Goal: Task Accomplishment & Management: Complete application form

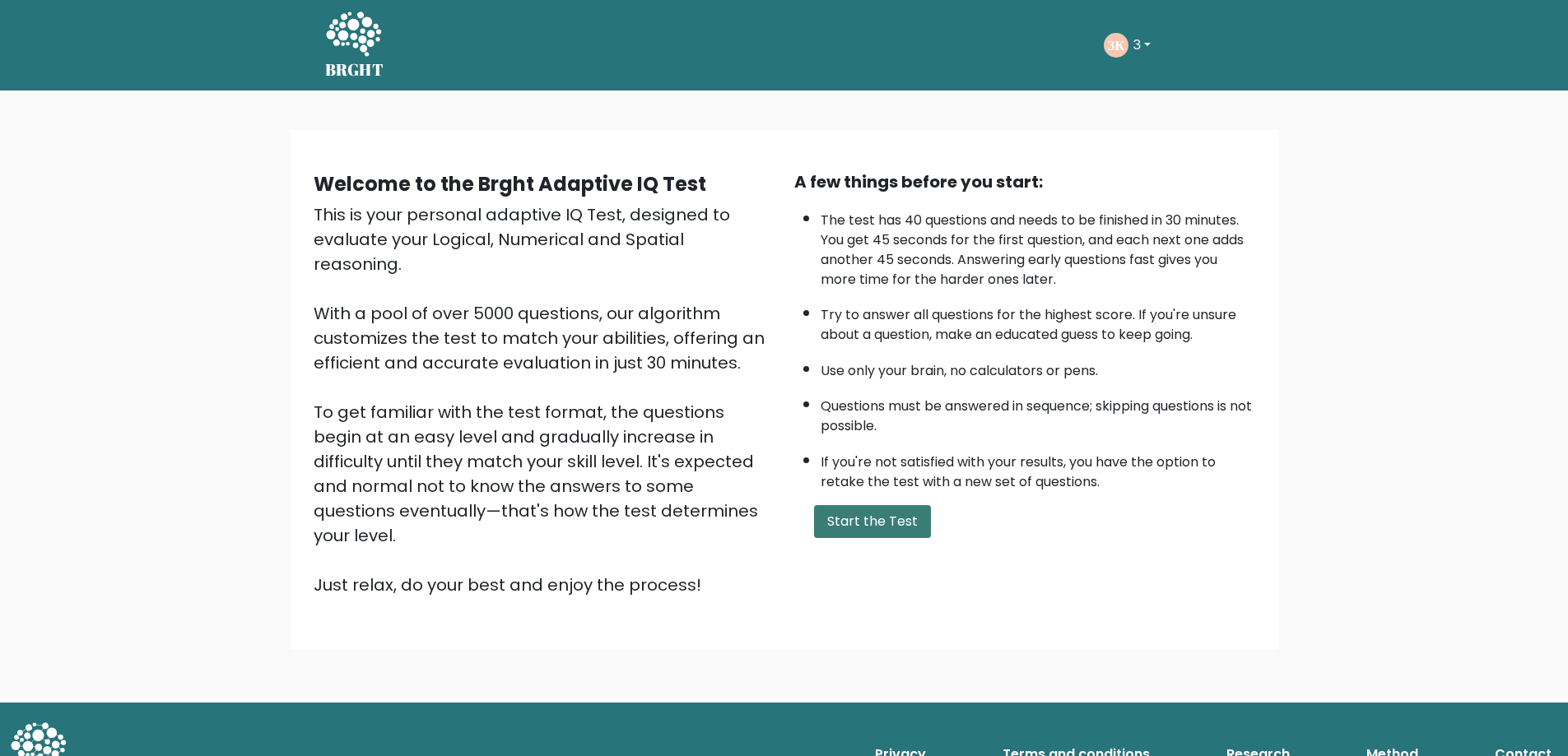
click at [865, 539] on button "Start the Test" at bounding box center [872, 521] width 116 height 33
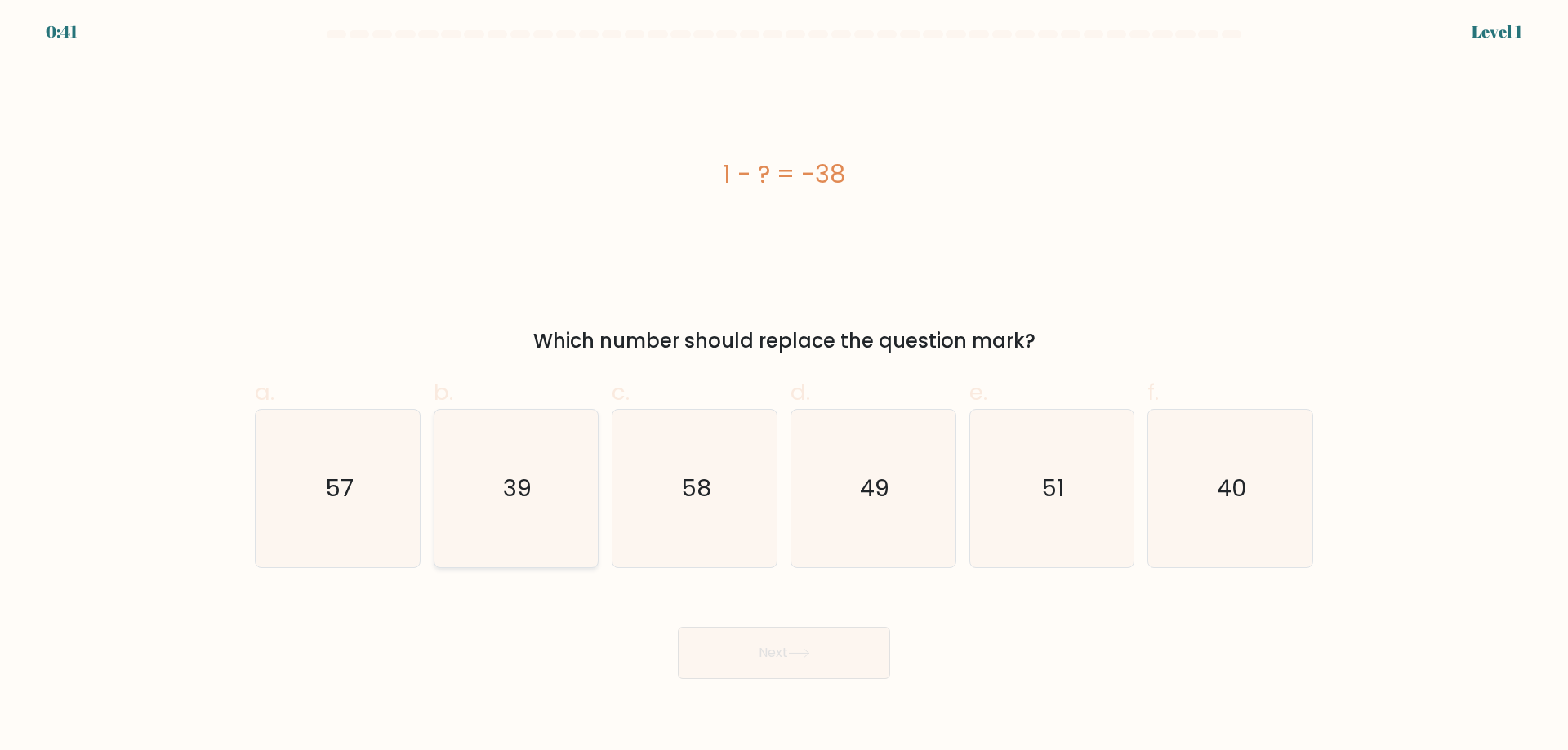
click at [547, 487] on icon "39" at bounding box center [515, 488] width 157 height 157
click at [784, 386] on input "b. 39" at bounding box center [784, 381] width 1 height 10
radio input "true"
click at [768, 679] on button "Next" at bounding box center [784, 653] width 212 height 52
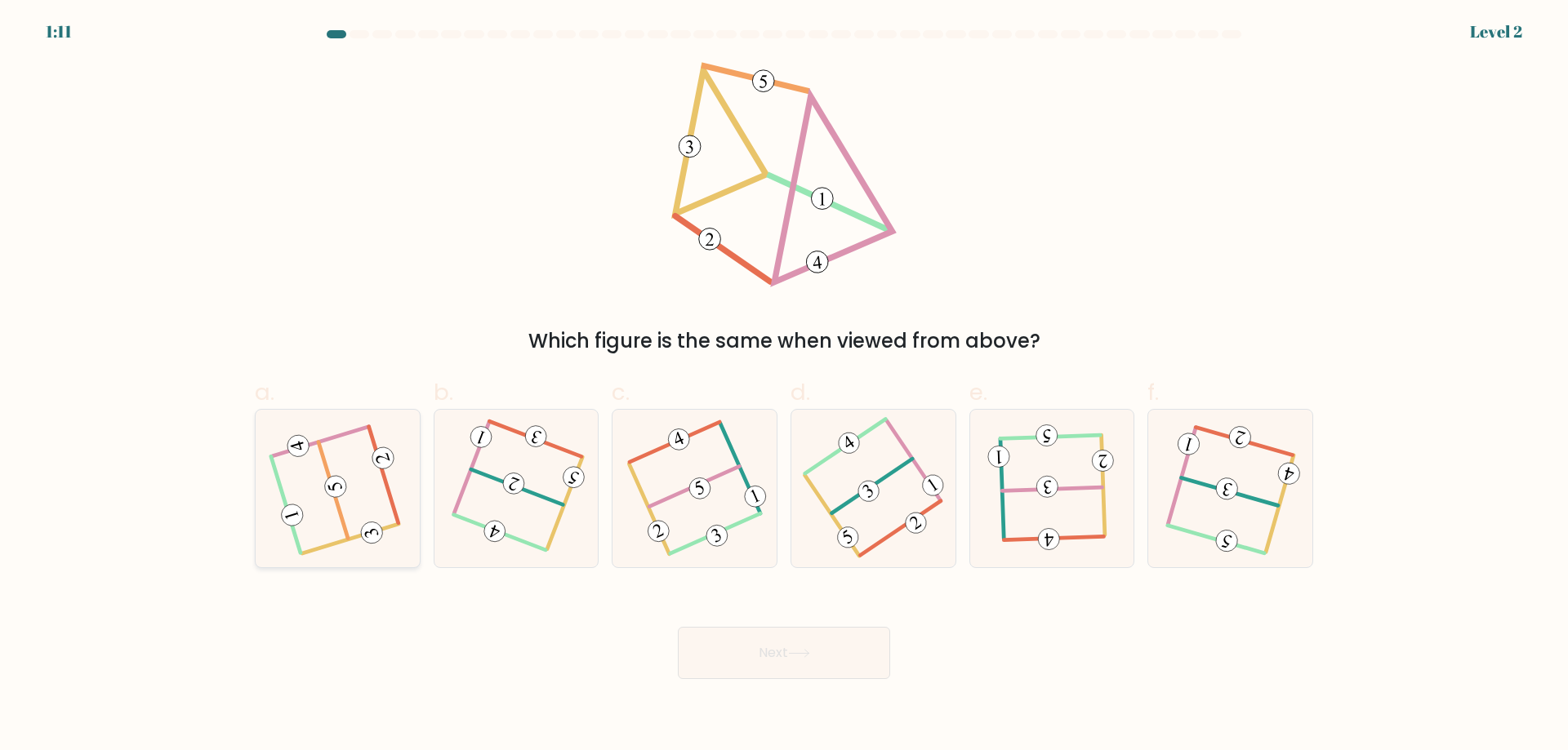
click at [394, 519] on 605 at bounding box center [383, 474] width 30 height 95
click at [784, 386] on input "a." at bounding box center [784, 381] width 1 height 10
radio input "true"
click at [856, 679] on button "Next" at bounding box center [784, 653] width 212 height 52
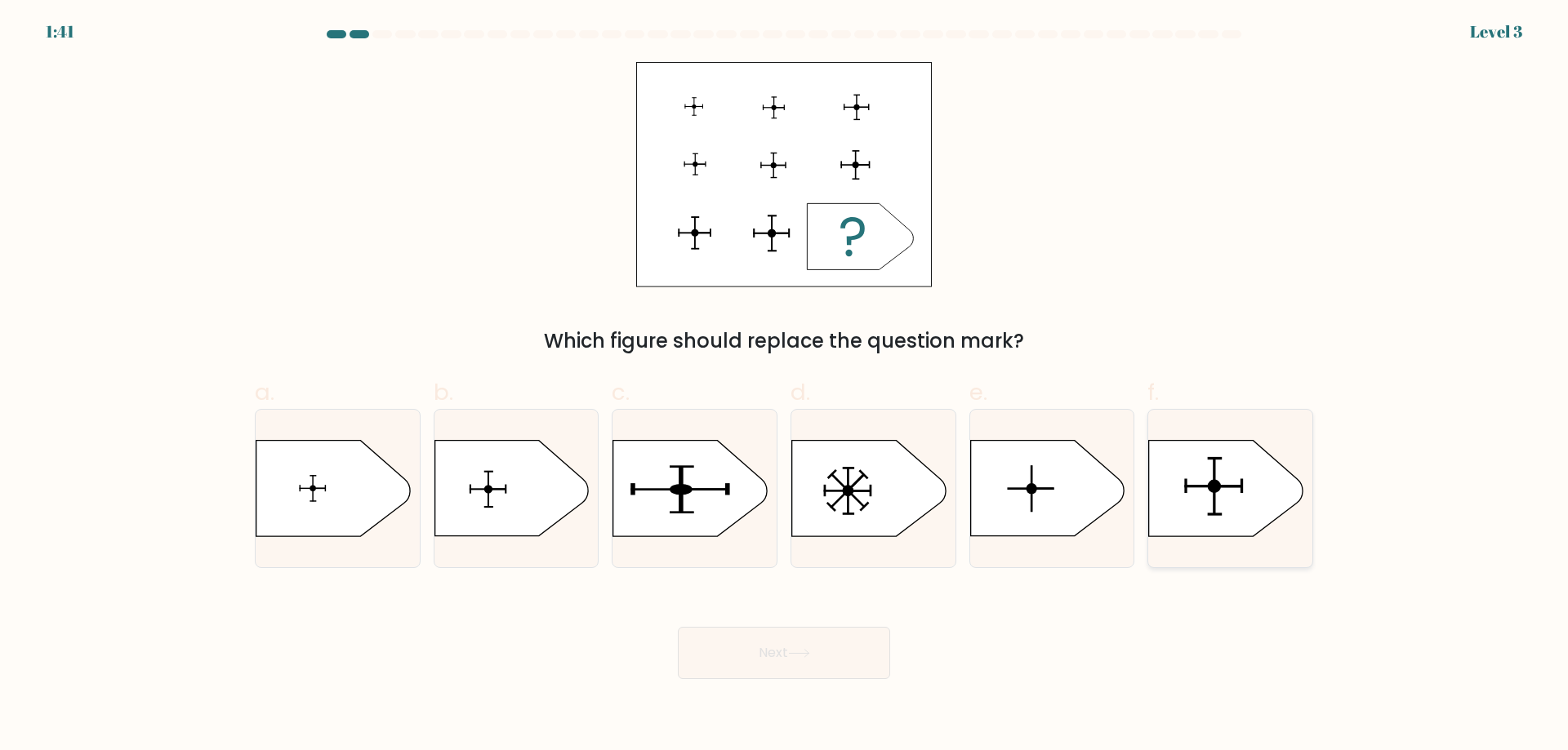
click at [1222, 496] on icon at bounding box center [1225, 489] width 154 height 95
click at [784, 386] on input "f." at bounding box center [784, 381] width 1 height 10
radio input "true"
click at [805, 658] on icon at bounding box center [799, 653] width 22 height 9
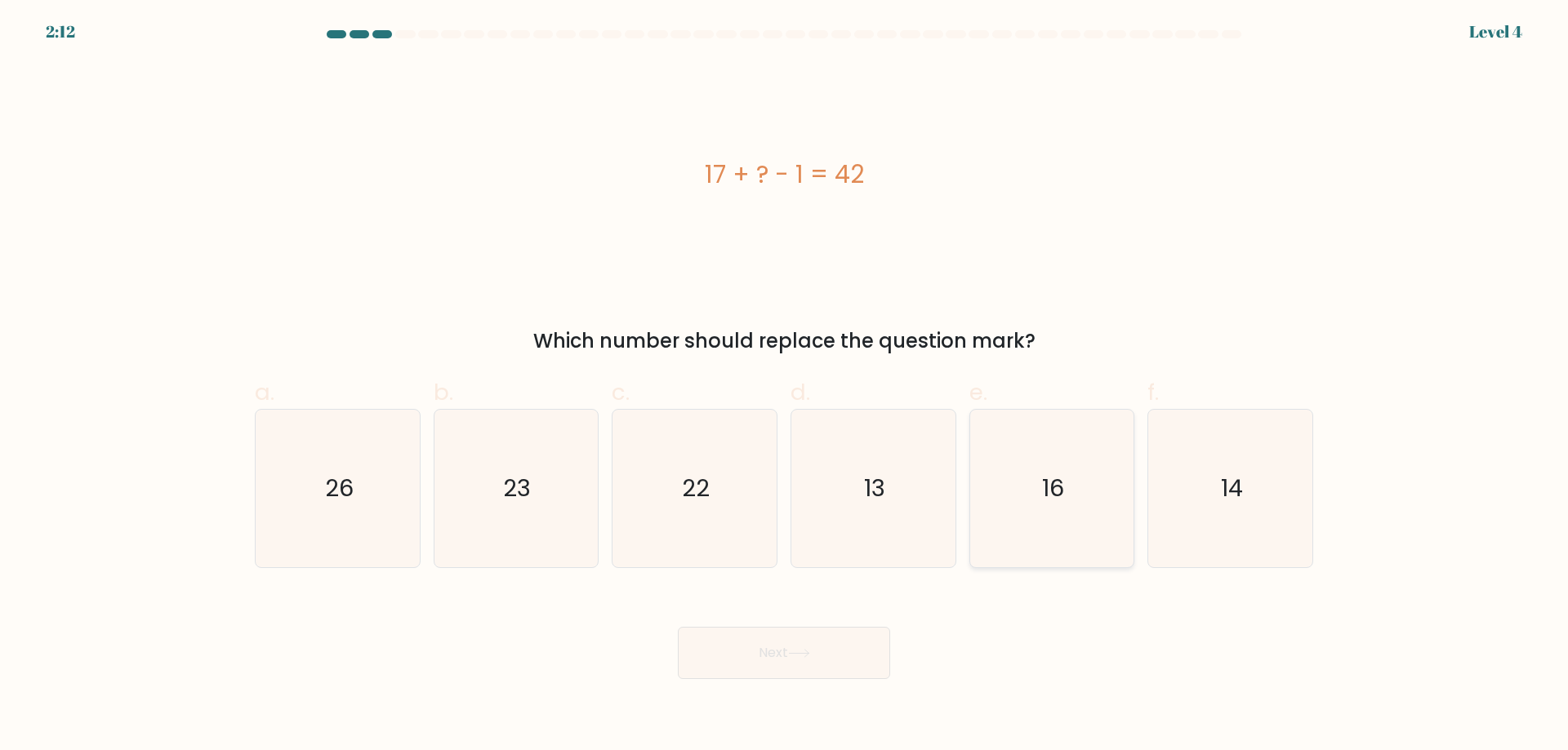
click at [998, 508] on icon "16" at bounding box center [1051, 488] width 157 height 157
click at [784, 386] on input "e. 16" at bounding box center [784, 381] width 1 height 10
radio input "true"
click at [369, 527] on icon "26" at bounding box center [337, 488] width 157 height 157
click at [784, 386] on input "a. 26" at bounding box center [784, 381] width 1 height 10
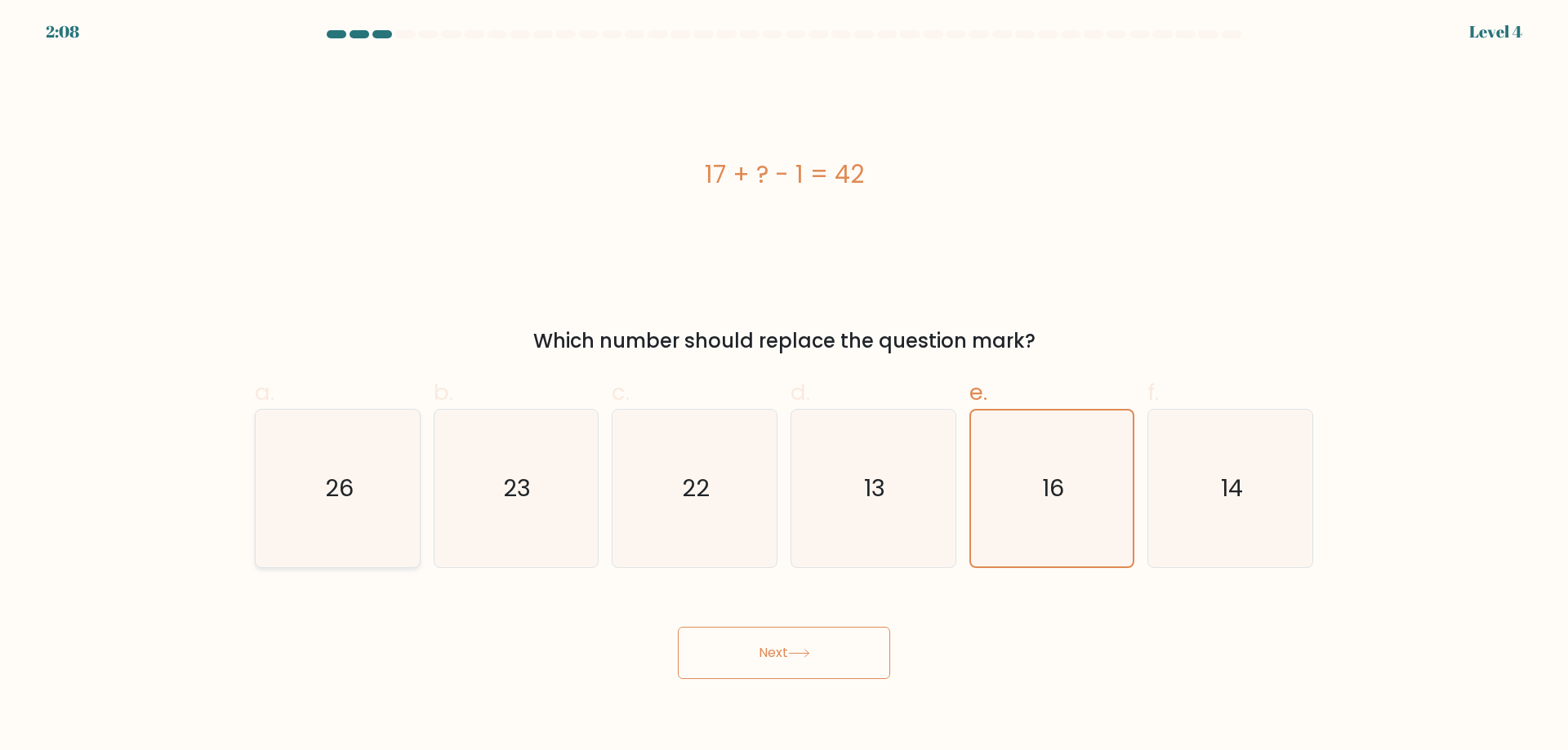
radio input "true"
click at [764, 666] on button "Next" at bounding box center [784, 653] width 212 height 52
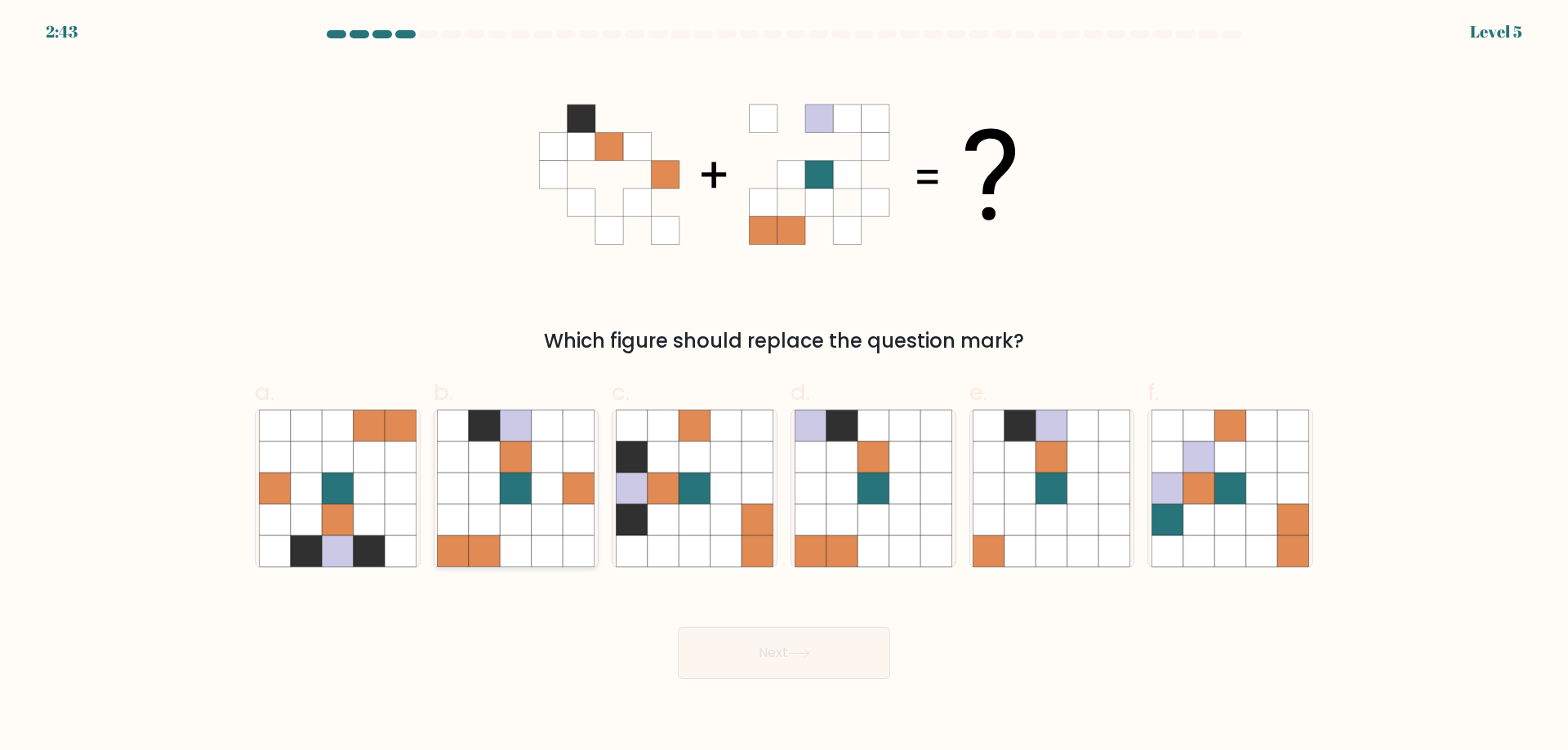
click at [544, 521] on icon at bounding box center [547, 520] width 31 height 31
click at [784, 386] on input "b." at bounding box center [784, 381] width 1 height 10
radio input "true"
click at [778, 679] on button "Next" at bounding box center [784, 653] width 212 height 52
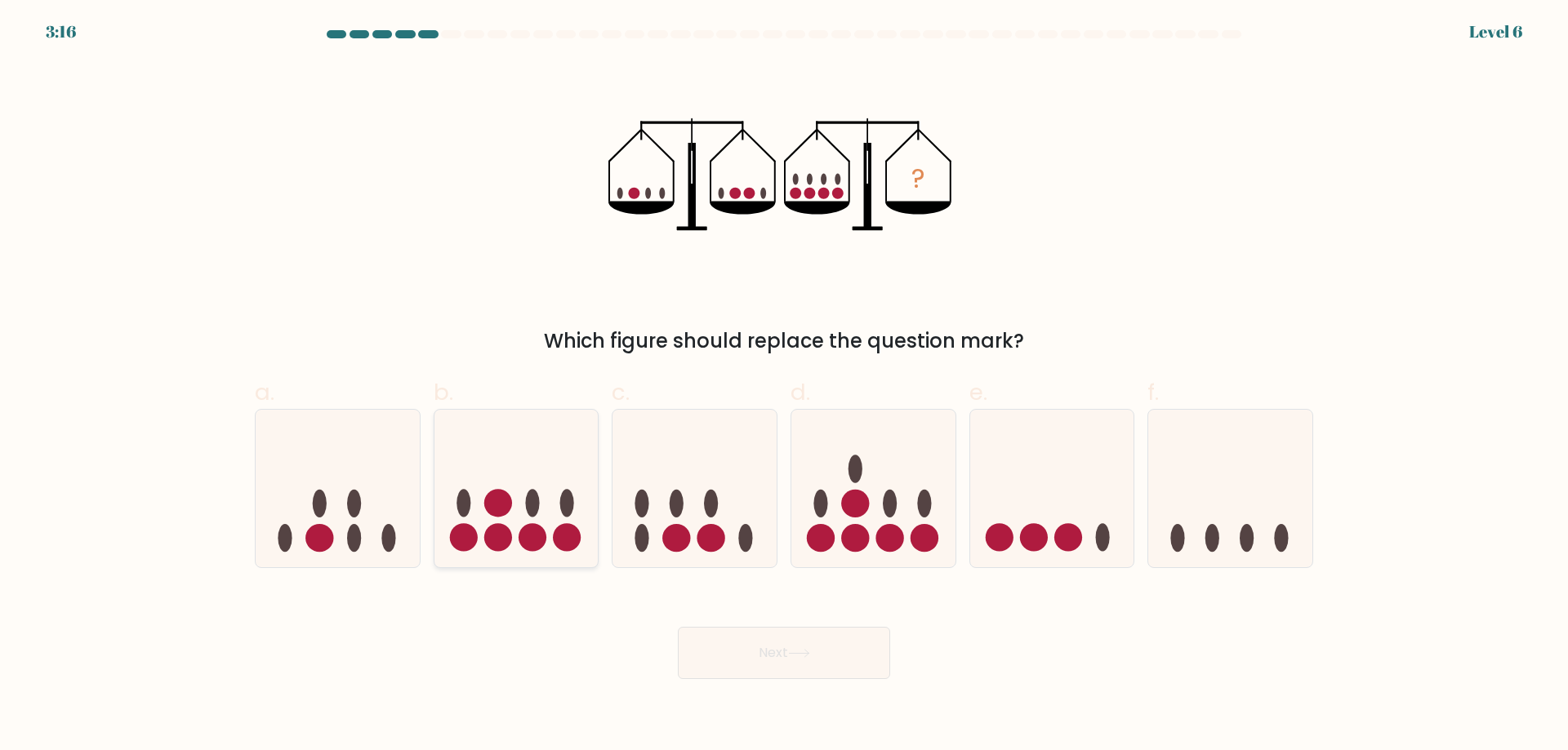
click at [529, 517] on ellipse at bounding box center [532, 503] width 14 height 28
click at [784, 386] on input "b." at bounding box center [784, 381] width 1 height 10
radio input "true"
click at [778, 679] on button "Next" at bounding box center [784, 653] width 212 height 52
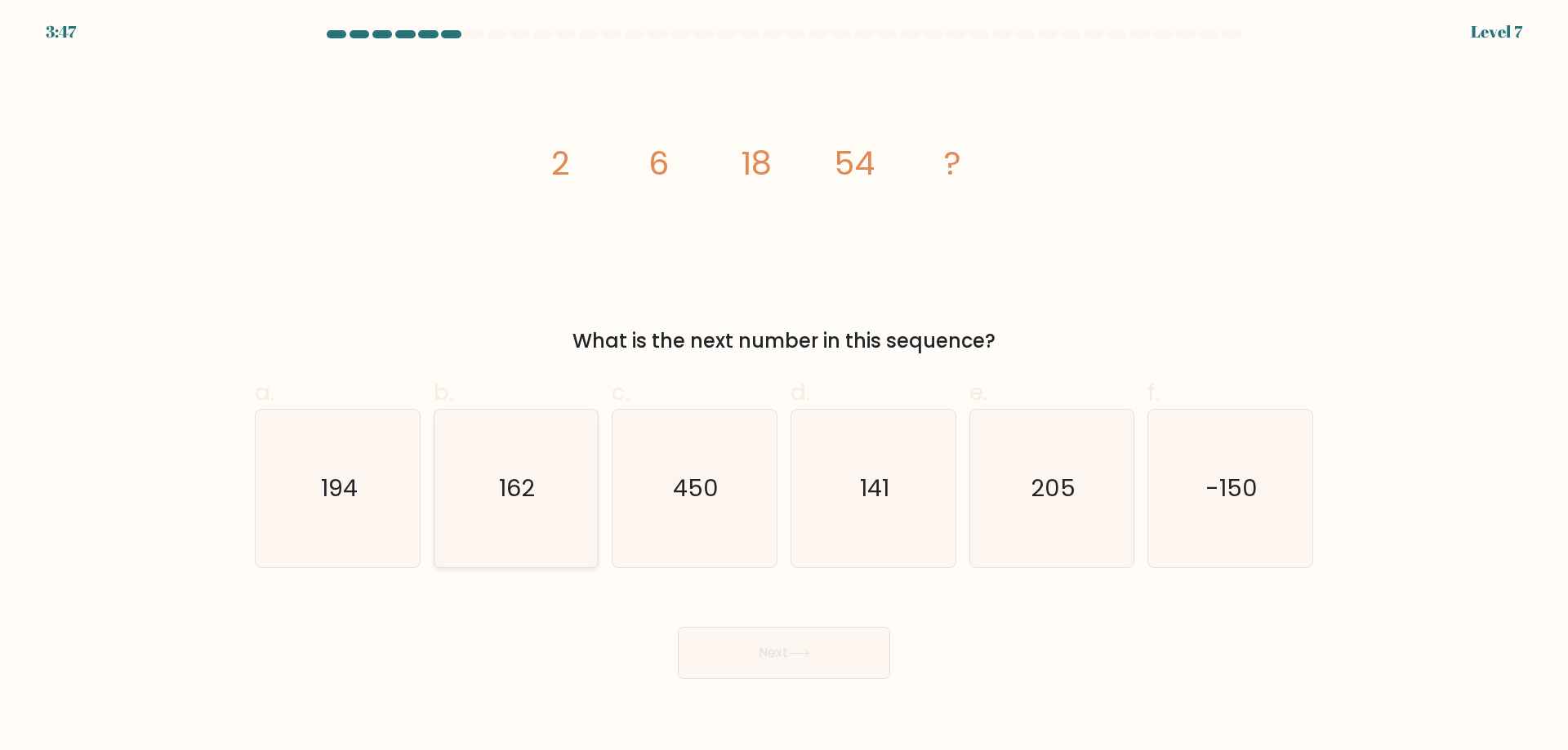
drag, startPoint x: 530, startPoint y: 502, endPoint x: 540, endPoint y: 505, distance: 10.4
click at [534, 505] on text "162" at bounding box center [518, 489] width 36 height 32
click at [784, 386] on input "b. 162" at bounding box center [784, 381] width 1 height 10
radio input "true"
click at [766, 677] on button "Next" at bounding box center [784, 653] width 212 height 52
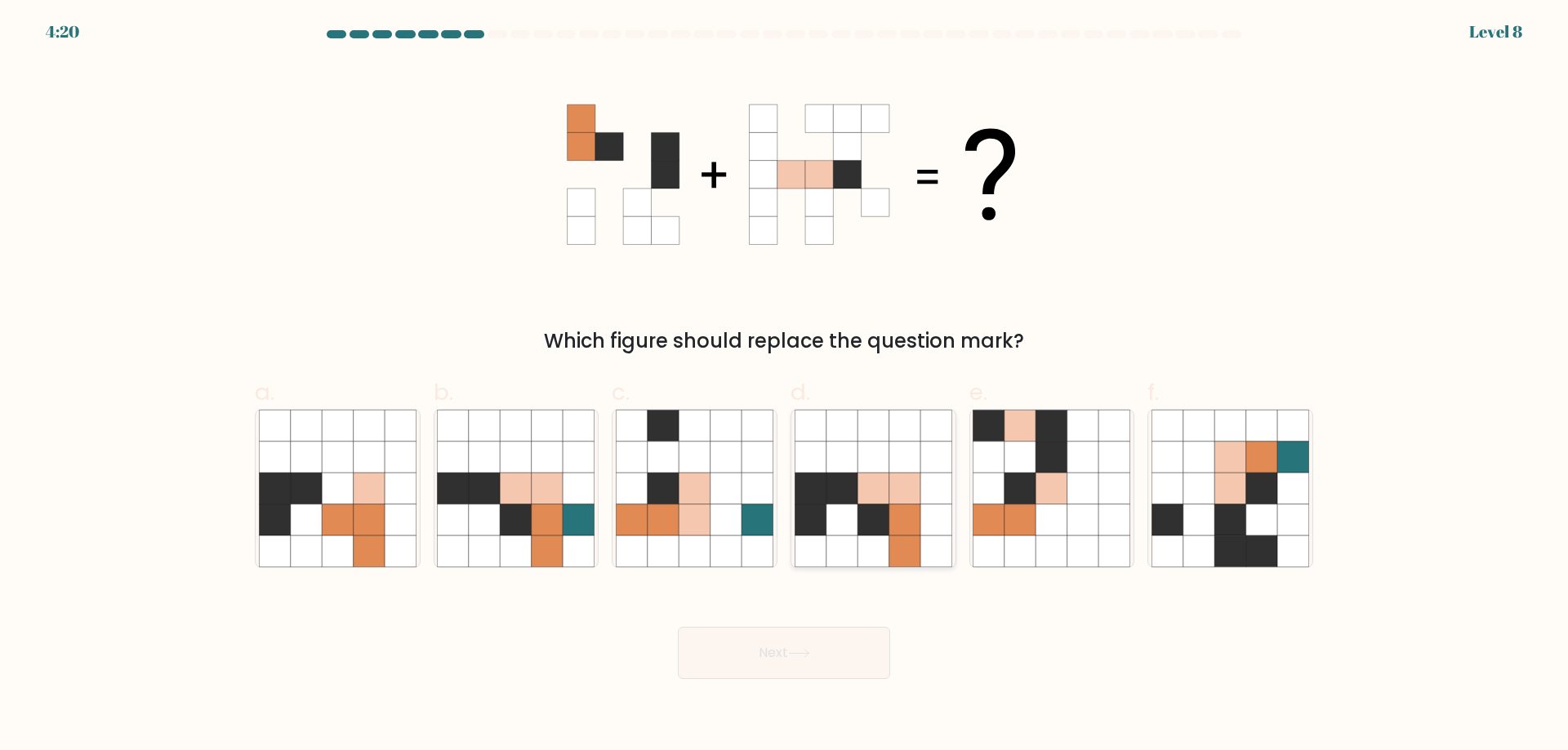
click at [858, 472] on icon at bounding box center [872, 457] width 31 height 31
click at [784, 386] on input "d." at bounding box center [784, 381] width 1 height 10
radio input "true"
click at [796, 679] on button "Next" at bounding box center [784, 653] width 212 height 52
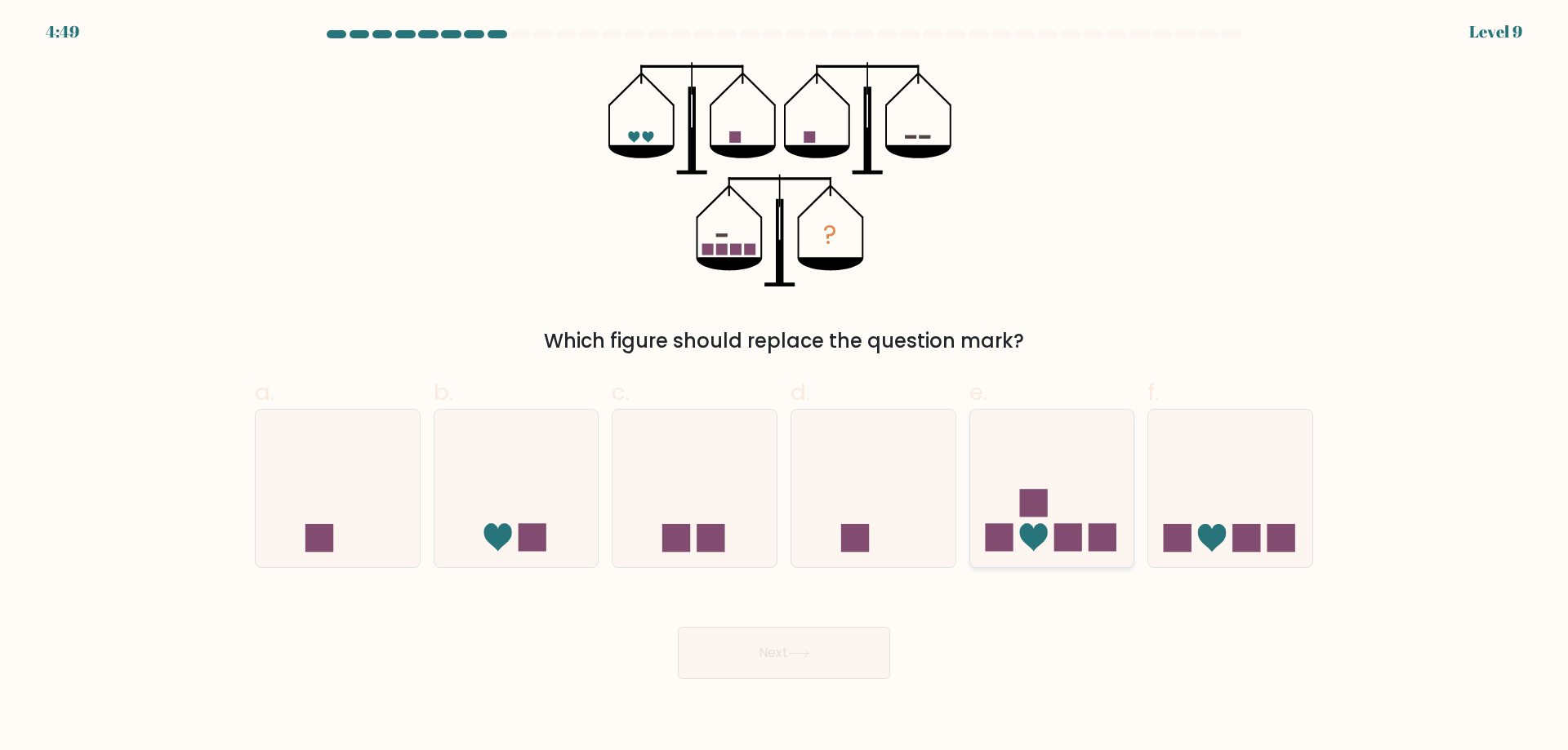
click at [1049, 536] on icon at bounding box center [1052, 489] width 164 height 135
click at [784, 386] on input "e." at bounding box center [784, 381] width 1 height 10
radio input "true"
click at [825, 672] on button "Next" at bounding box center [784, 653] width 212 height 52
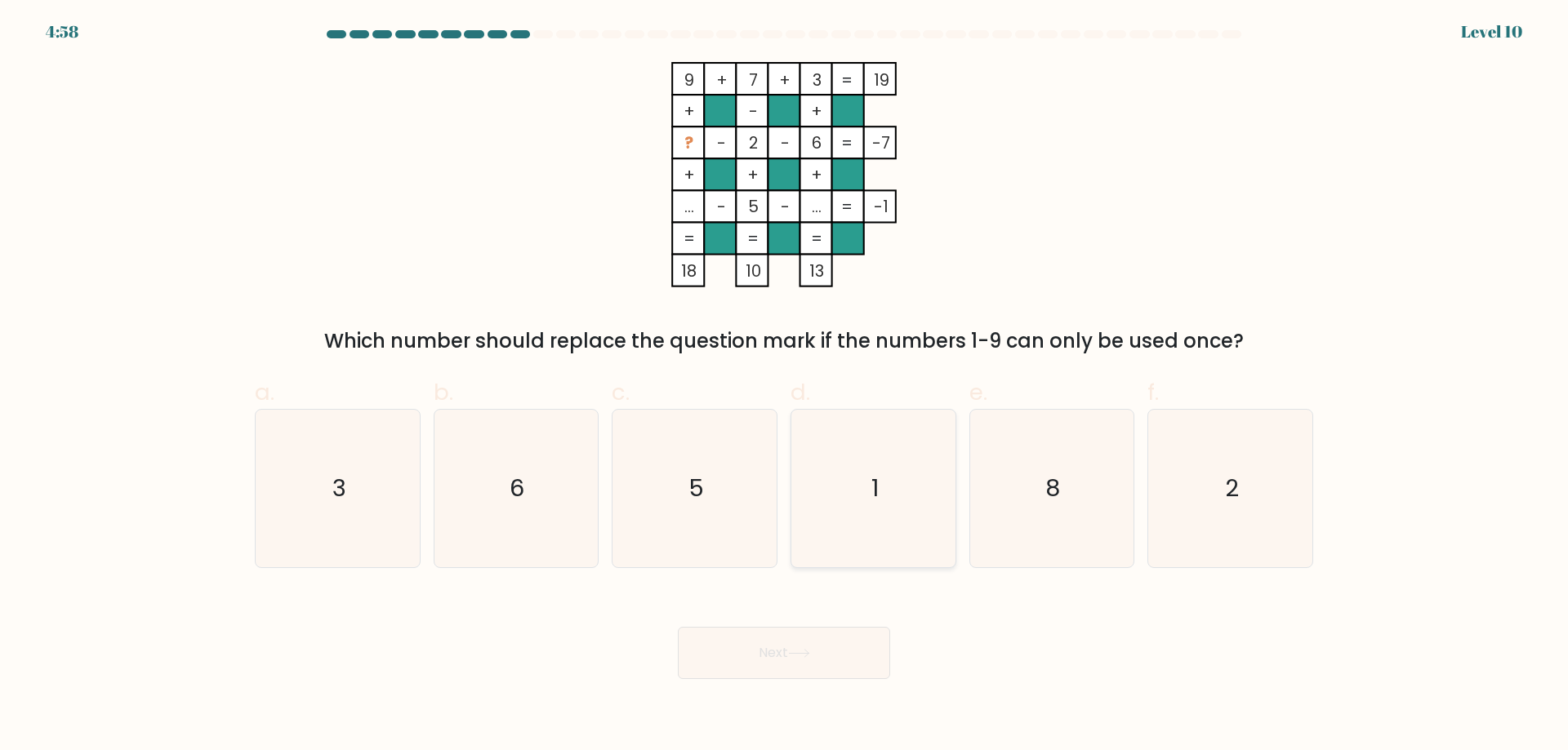
drag, startPoint x: 903, startPoint y: 518, endPoint x: 879, endPoint y: 548, distance: 38.4
click at [903, 519] on icon "1" at bounding box center [872, 488] width 157 height 157
click at [784, 386] on input "d. 1" at bounding box center [784, 381] width 1 height 10
radio input "true"
click at [800, 679] on button "Next" at bounding box center [784, 653] width 212 height 52
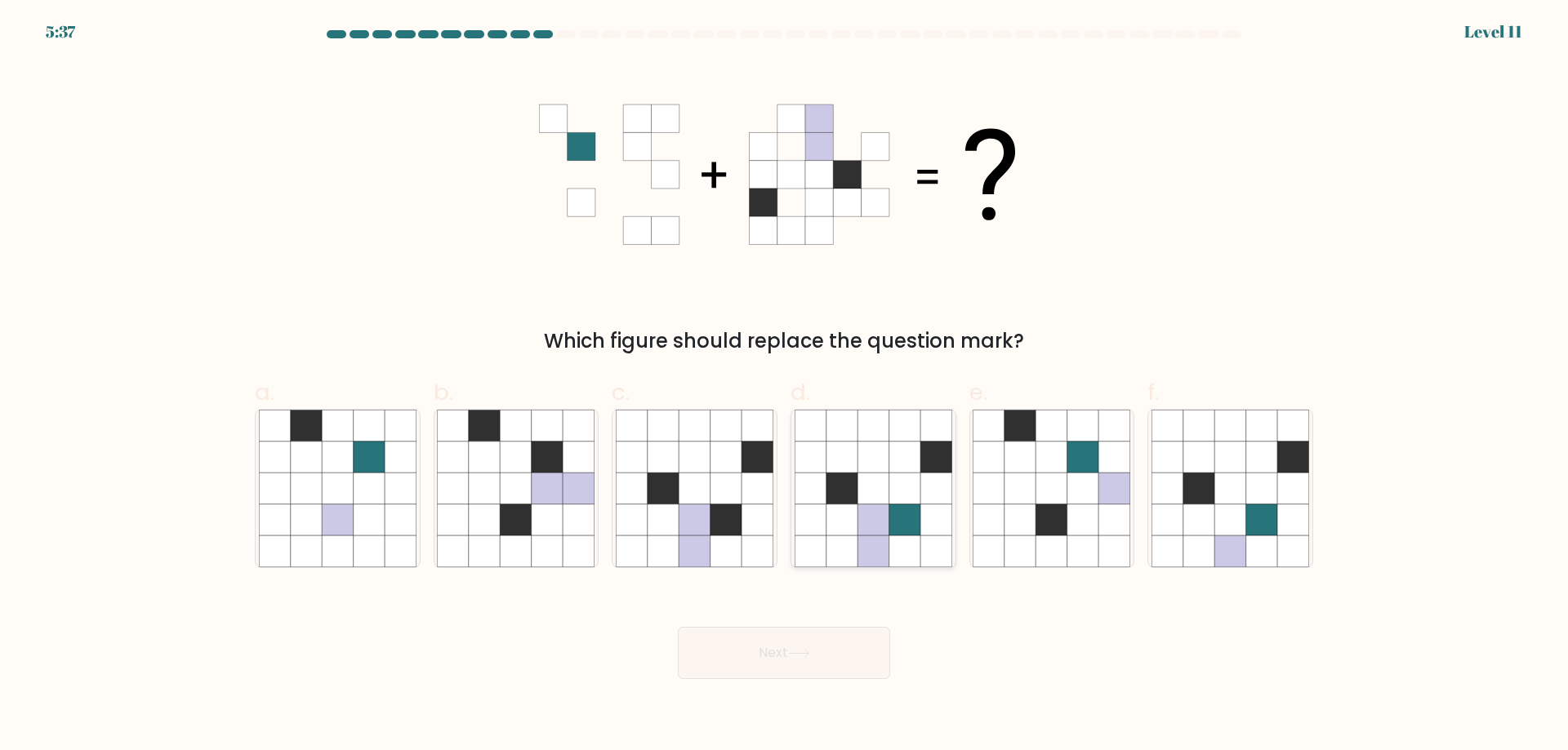
click at [849, 500] on icon at bounding box center [842, 488] width 31 height 31
click at [784, 386] on input "d." at bounding box center [784, 381] width 1 height 10
radio input "true"
click at [789, 677] on button "Next" at bounding box center [784, 653] width 212 height 52
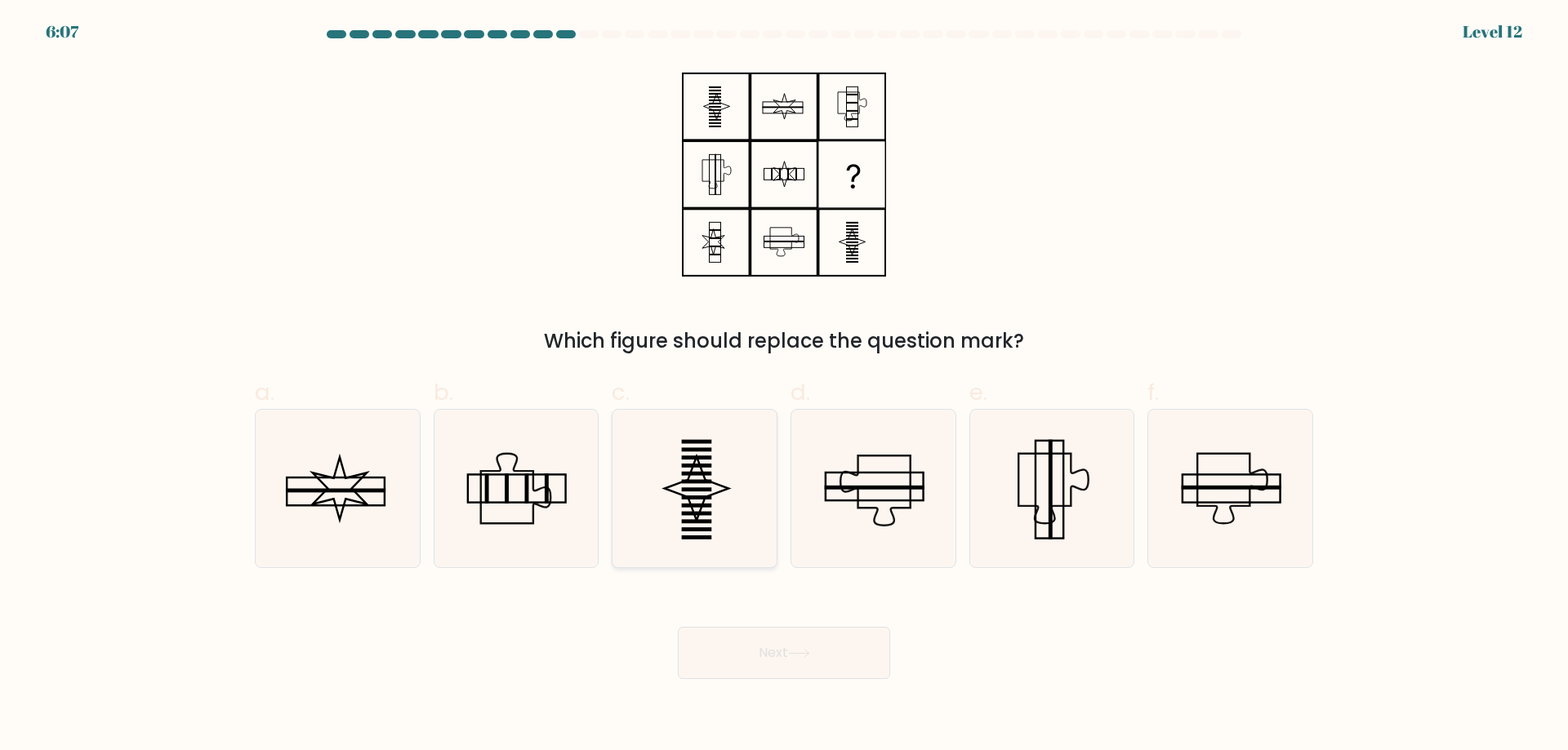
click at [700, 500] on rect at bounding box center [697, 497] width 31 height 4
click at [784, 386] on input "c." at bounding box center [784, 381] width 1 height 10
radio input "true"
click at [789, 677] on button "Next" at bounding box center [784, 653] width 212 height 52
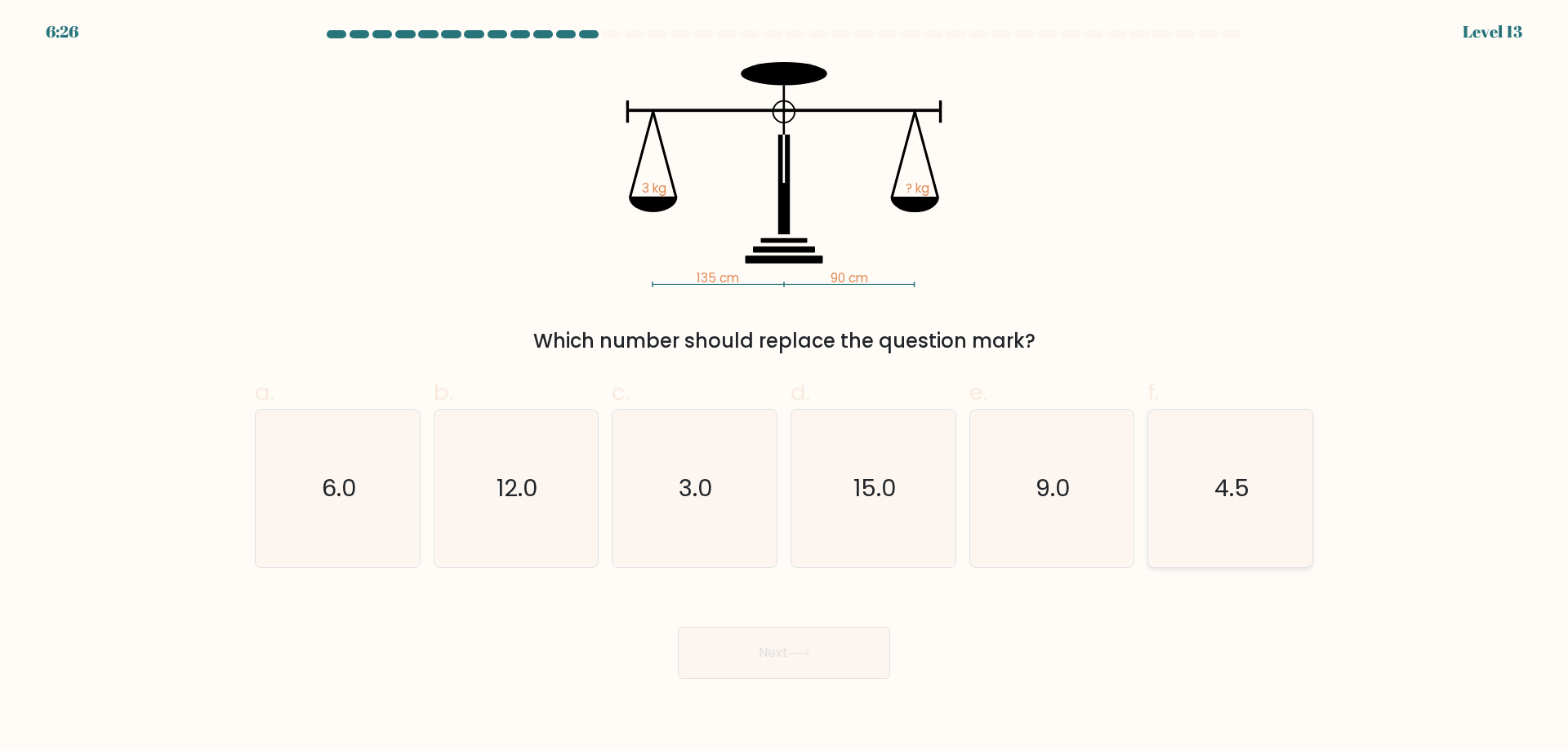
click at [1184, 498] on icon "4.5" at bounding box center [1229, 488] width 157 height 157
click at [784, 386] on input "f. 4.5" at bounding box center [784, 381] width 1 height 10
radio input "true"
click at [791, 679] on button "Next" at bounding box center [784, 653] width 212 height 52
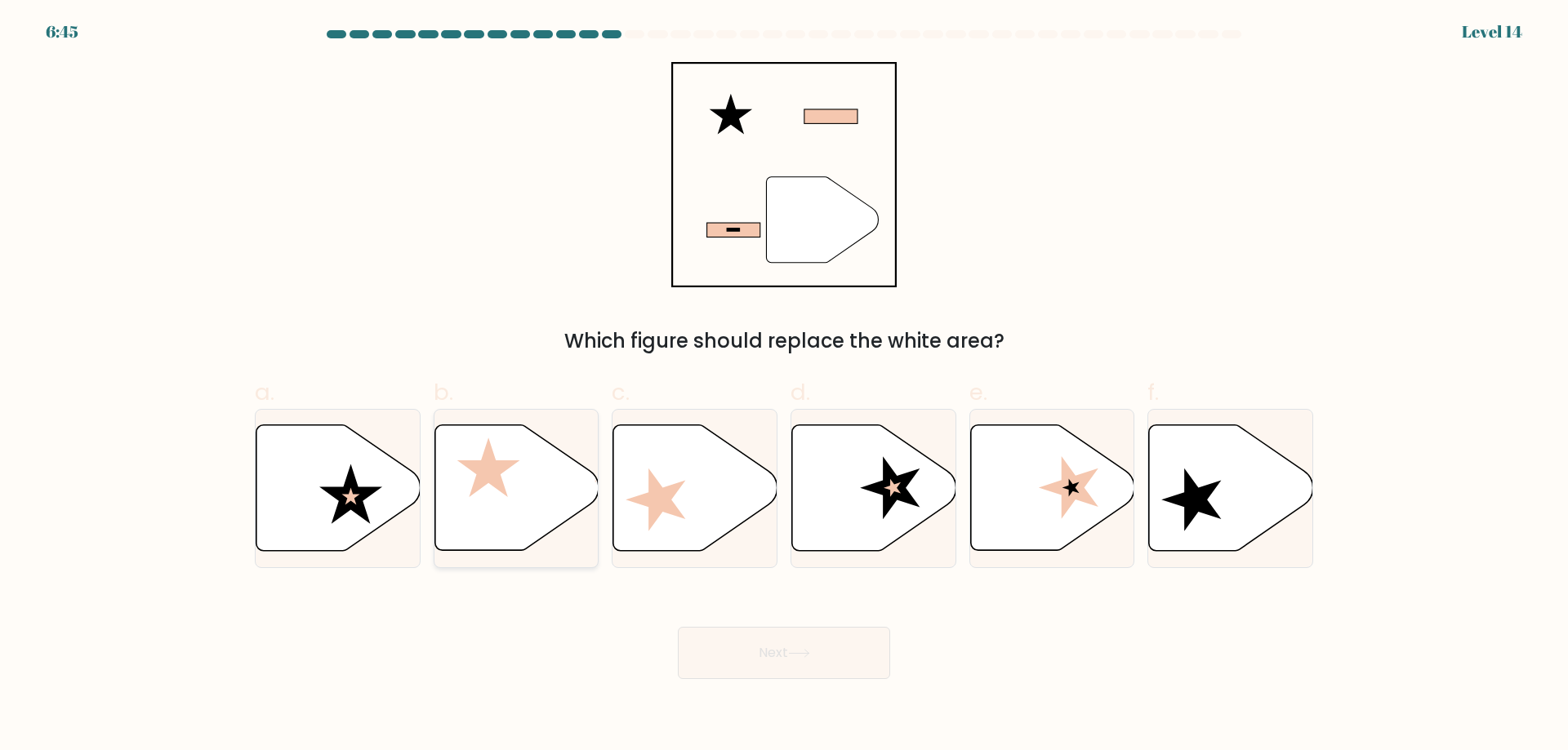
drag, startPoint x: 344, startPoint y: 499, endPoint x: 472, endPoint y: 543, distance: 135.4
click at [347, 499] on icon at bounding box center [338, 489] width 164 height 128
click at [784, 386] on input "a." at bounding box center [784, 381] width 1 height 10
radio input "true"
click at [778, 679] on button "Next" at bounding box center [784, 653] width 212 height 52
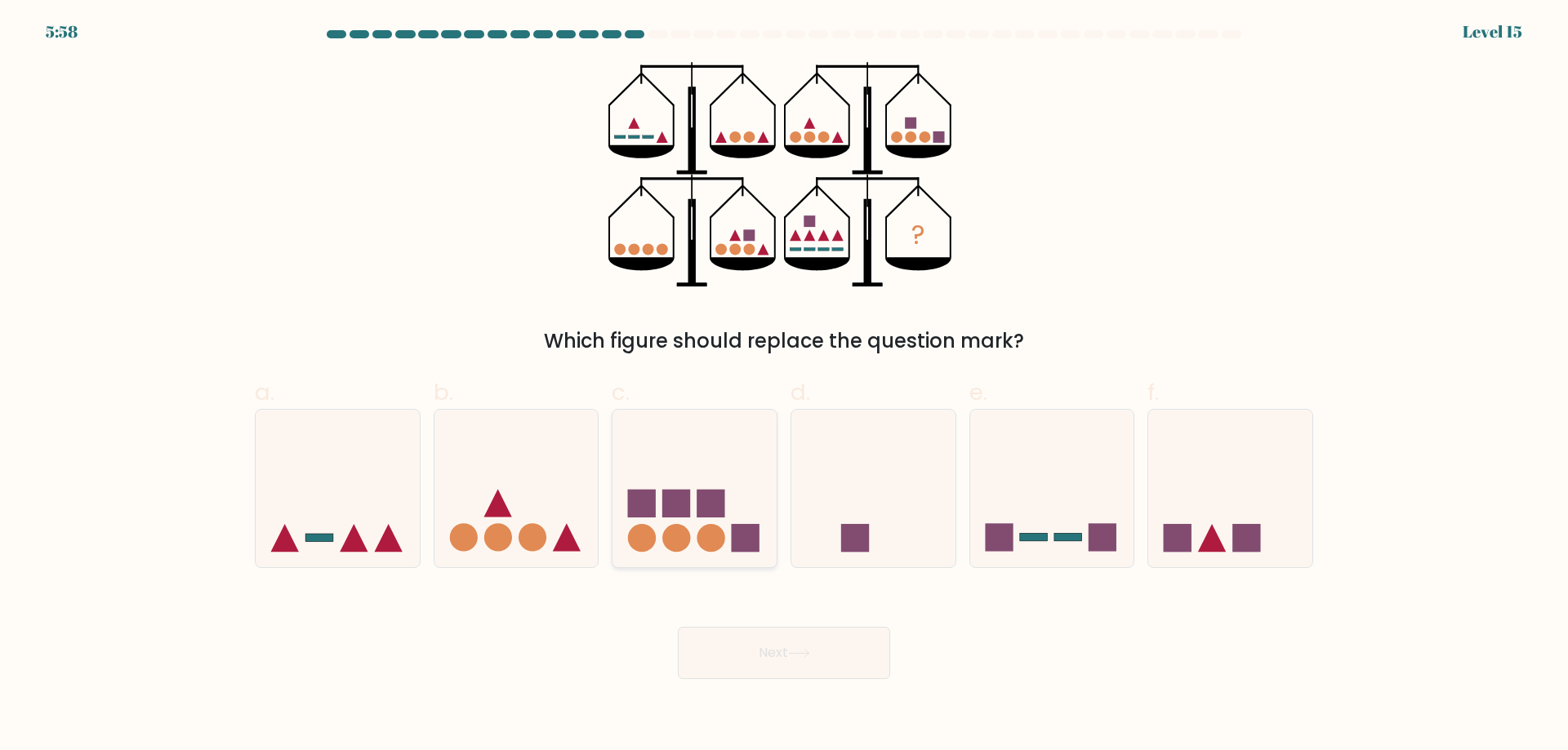
click at [724, 510] on icon at bounding box center [695, 489] width 164 height 135
click at [784, 386] on input "c." at bounding box center [784, 381] width 1 height 10
radio input "true"
click at [786, 678] on button "Next" at bounding box center [784, 653] width 212 height 52
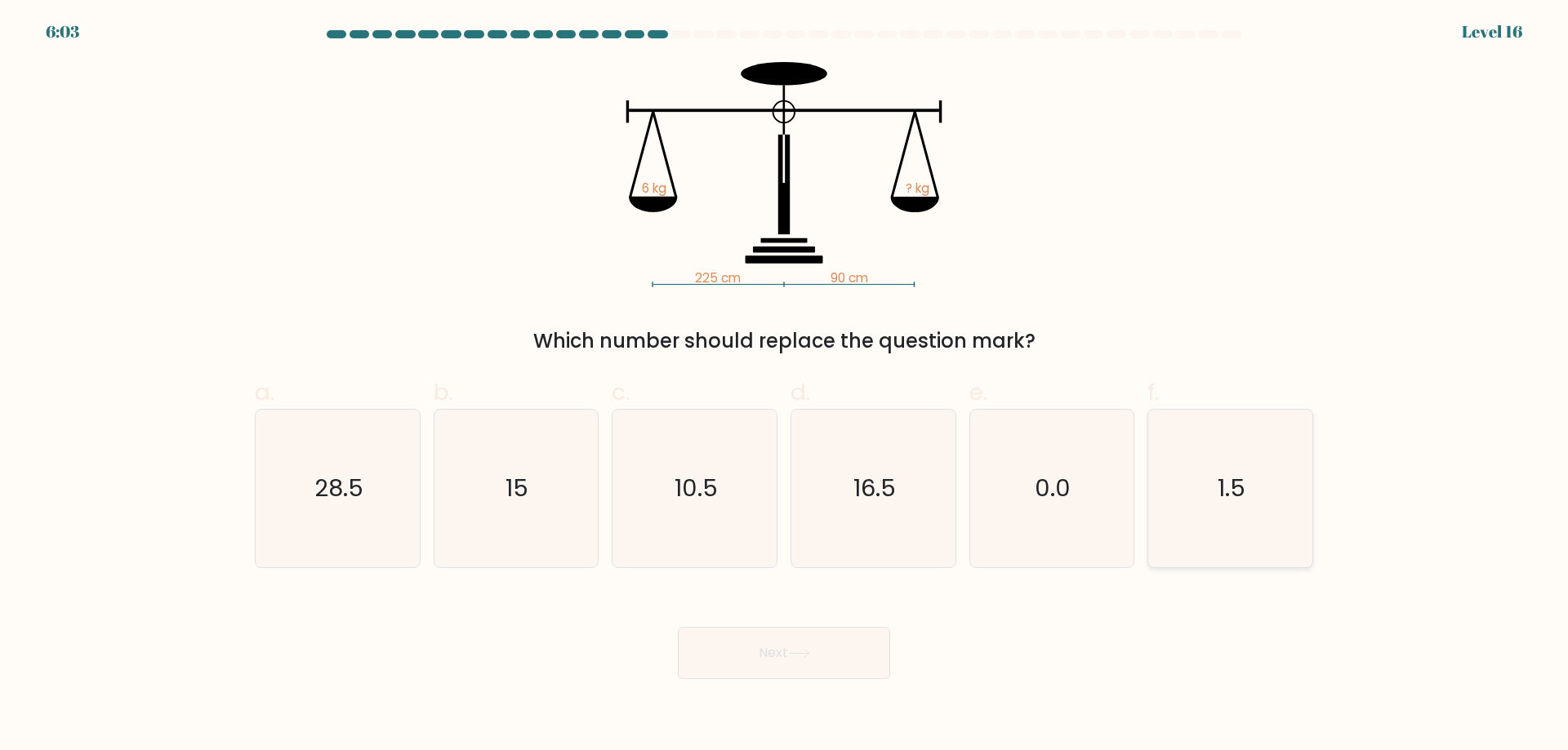
click at [1271, 517] on icon "1.5" at bounding box center [1229, 488] width 157 height 157
click at [784, 386] on input "f. 1.5" at bounding box center [784, 381] width 1 height 10
radio input "true"
click at [540, 544] on icon "15" at bounding box center [515, 488] width 157 height 157
click at [784, 386] on input "b. 15" at bounding box center [784, 381] width 1 height 10
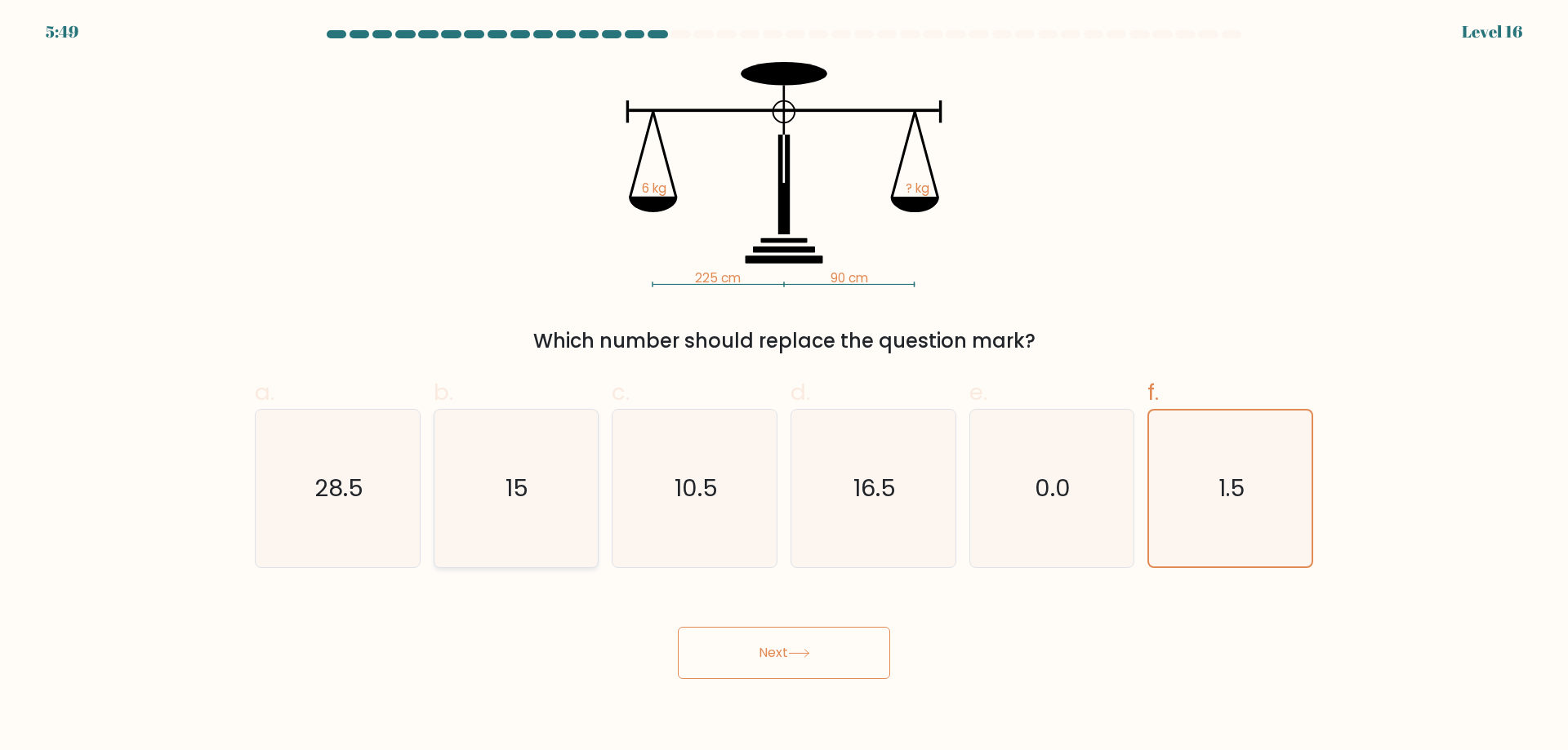
radio input "true"
click at [750, 679] on button "Next" at bounding box center [784, 653] width 212 height 52
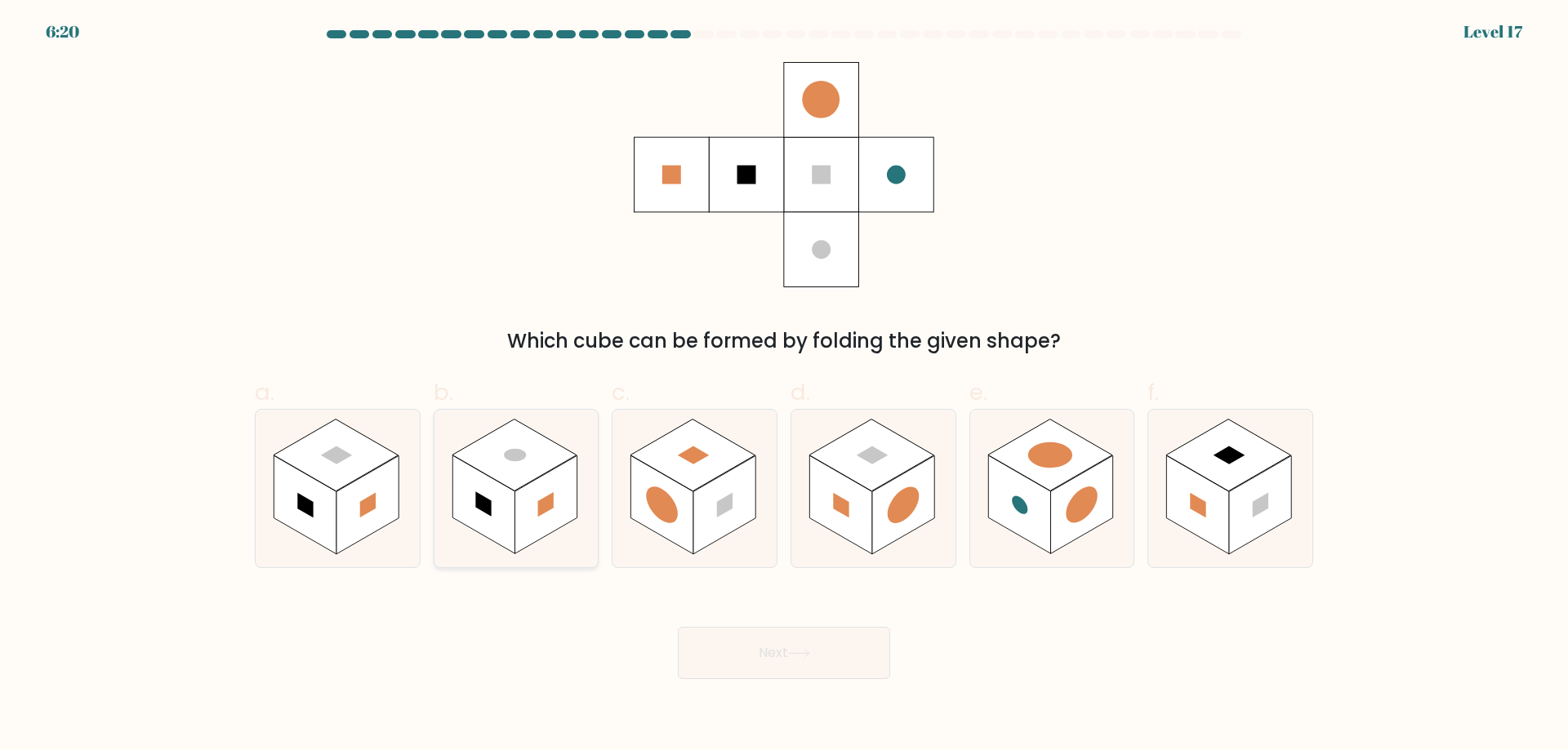
click at [546, 493] on rect at bounding box center [545, 505] width 62 height 99
click at [784, 386] on input "b." at bounding box center [784, 381] width 1 height 10
radio input "true"
click at [823, 679] on button "Next" at bounding box center [784, 653] width 212 height 52
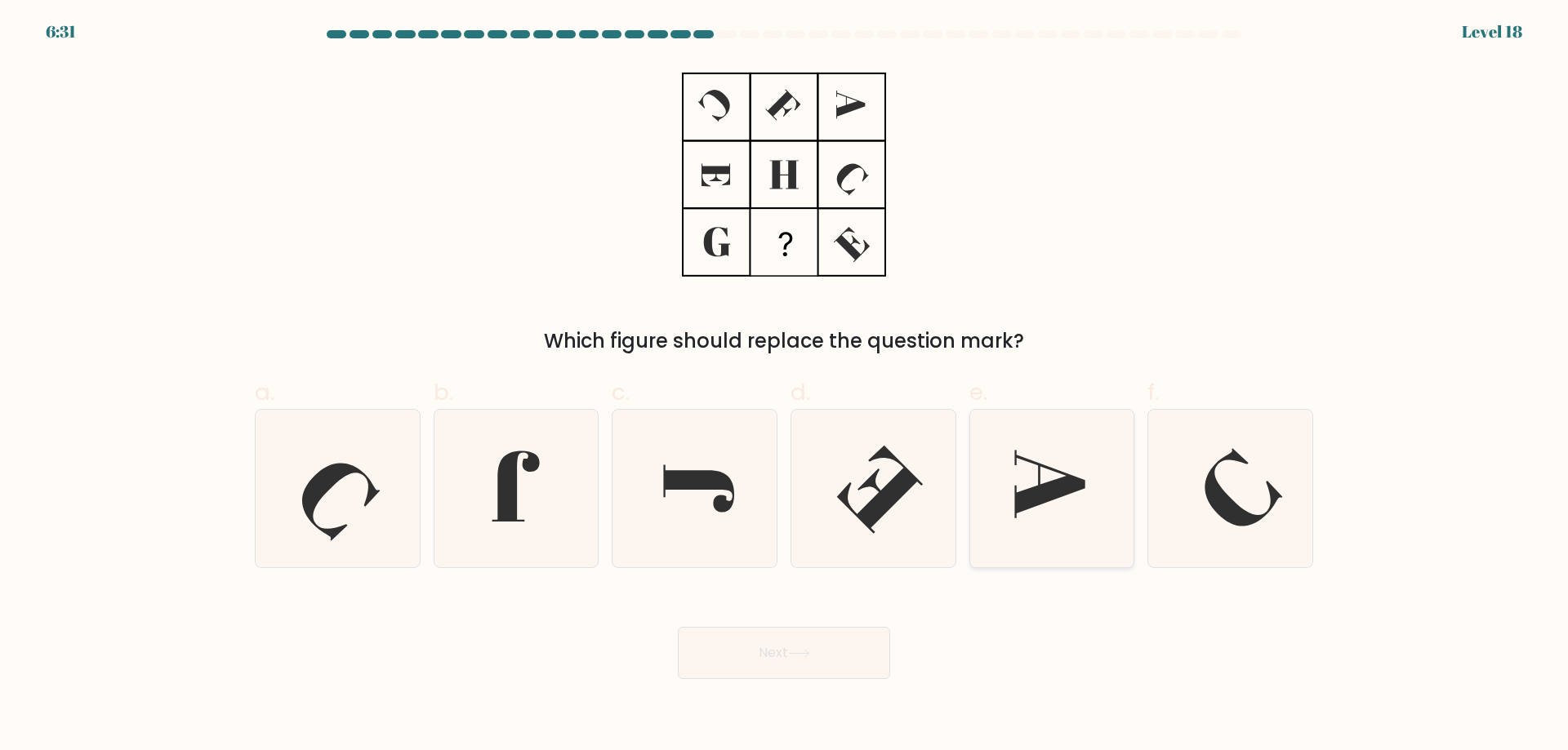
click at [1052, 490] on icon at bounding box center [1051, 488] width 157 height 157
click at [784, 386] on input "e." at bounding box center [784, 381] width 1 height 10
radio input "true"
click at [810, 658] on icon at bounding box center [799, 653] width 22 height 9
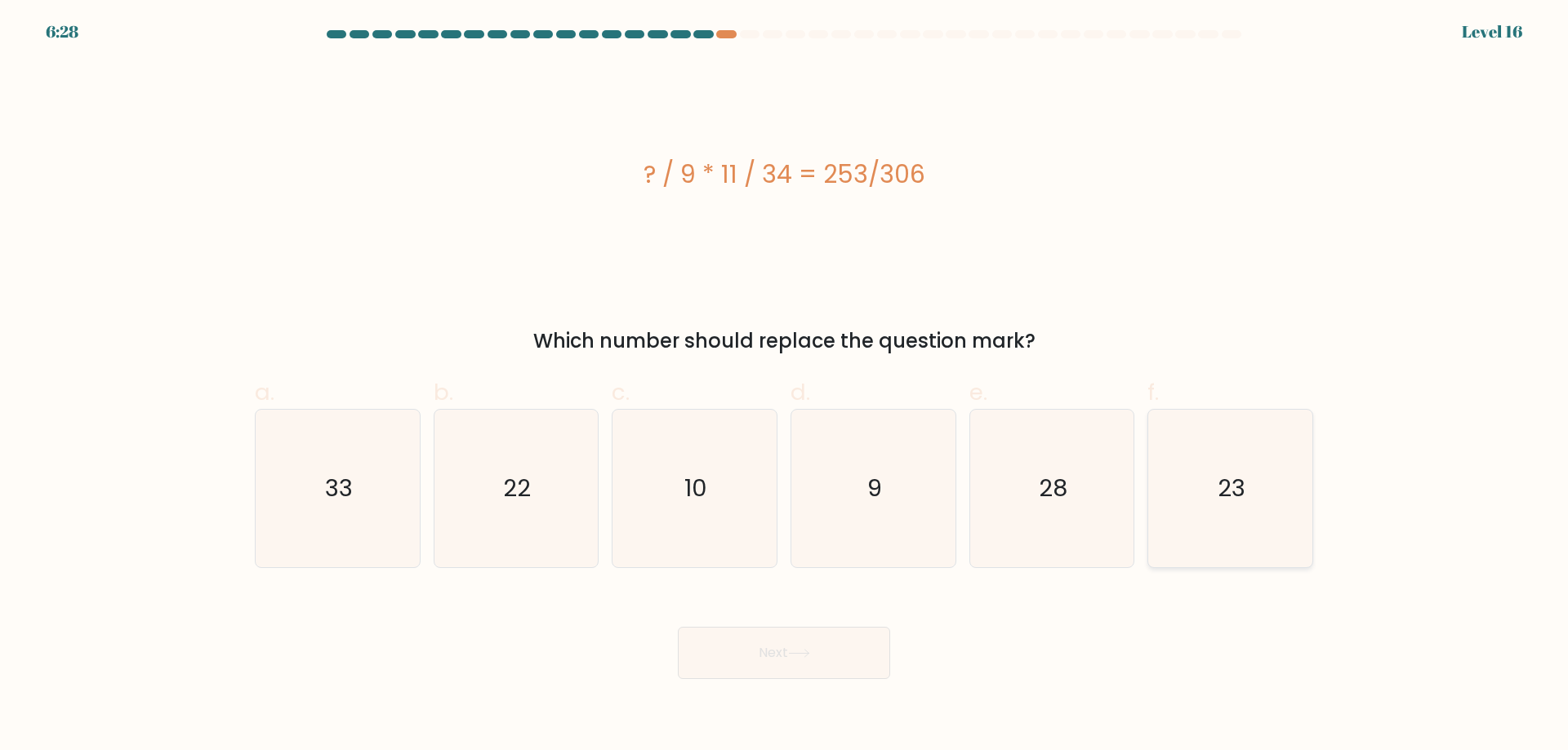
click at [1194, 510] on icon "23" at bounding box center [1229, 488] width 157 height 157
click at [784, 386] on input "f. 23" at bounding box center [784, 381] width 1 height 10
radio input "true"
click at [760, 677] on button "Next" at bounding box center [784, 653] width 212 height 52
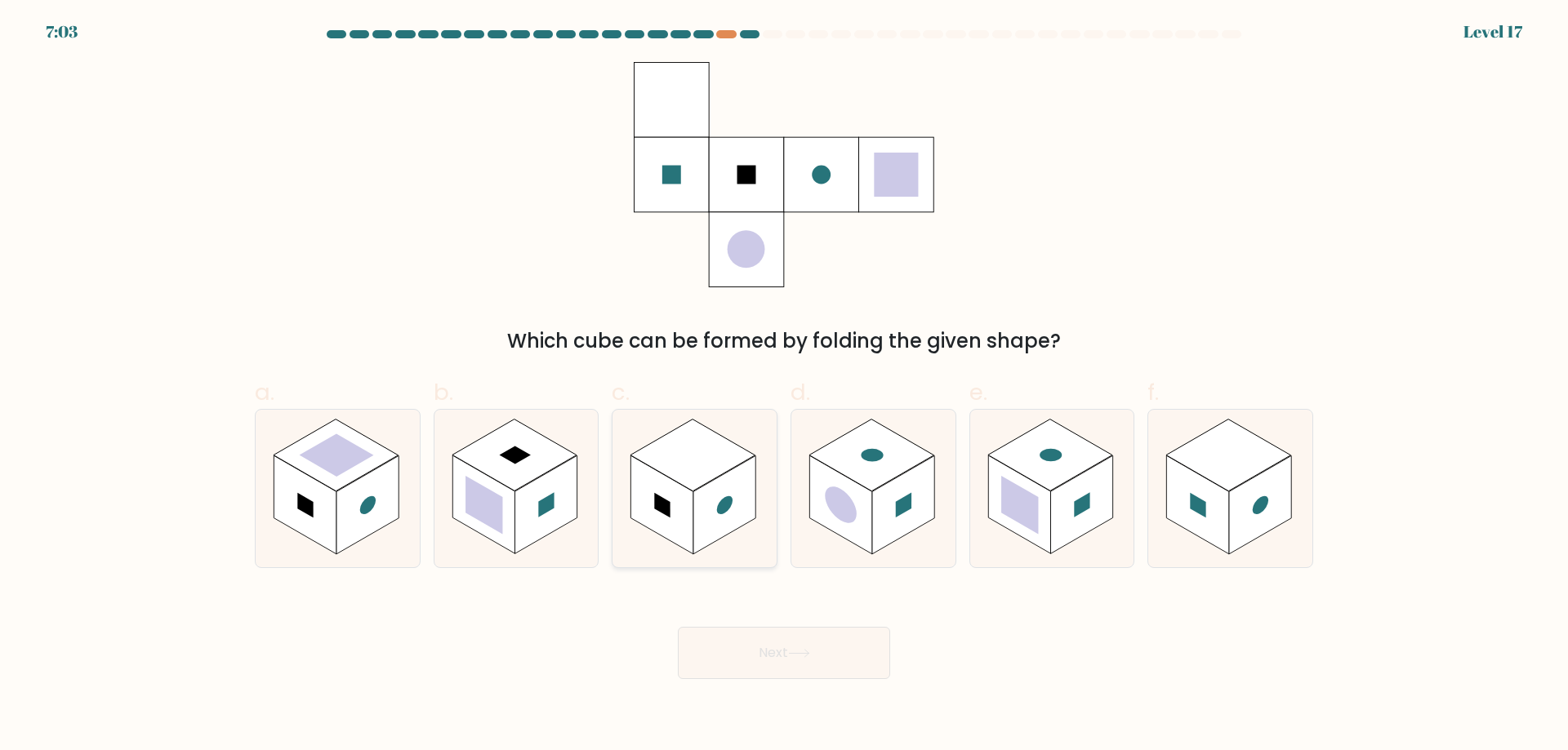
click at [722, 509] on rect at bounding box center [723, 505] width 62 height 99
click at [784, 386] on input "c." at bounding box center [784, 381] width 1 height 10
radio input "true"
click at [756, 676] on button "Next" at bounding box center [784, 653] width 212 height 52
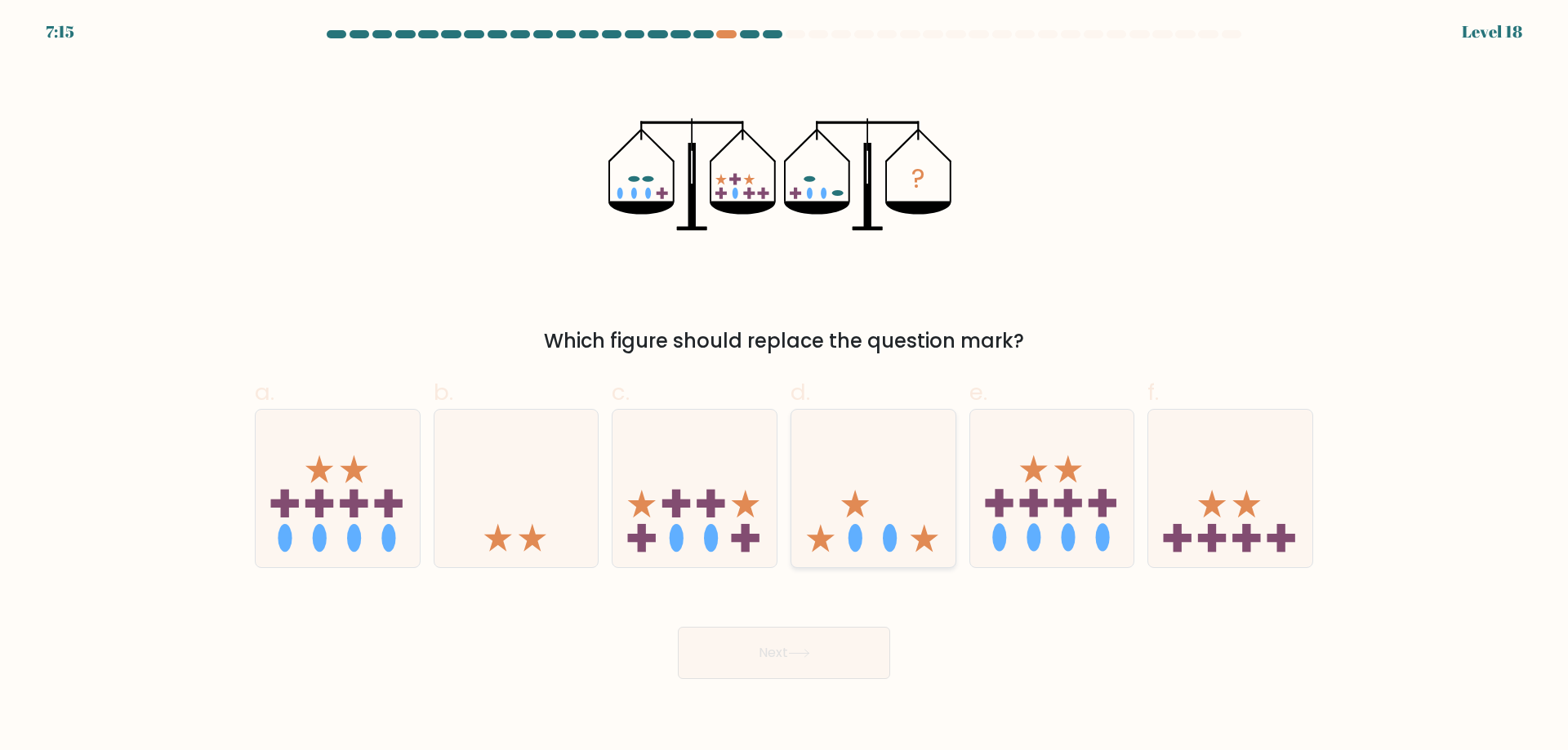
click at [860, 465] on icon at bounding box center [873, 489] width 164 height 135
click at [784, 386] on input "d." at bounding box center [784, 381] width 1 height 10
radio input "true"
click at [819, 679] on button "Next" at bounding box center [784, 653] width 212 height 52
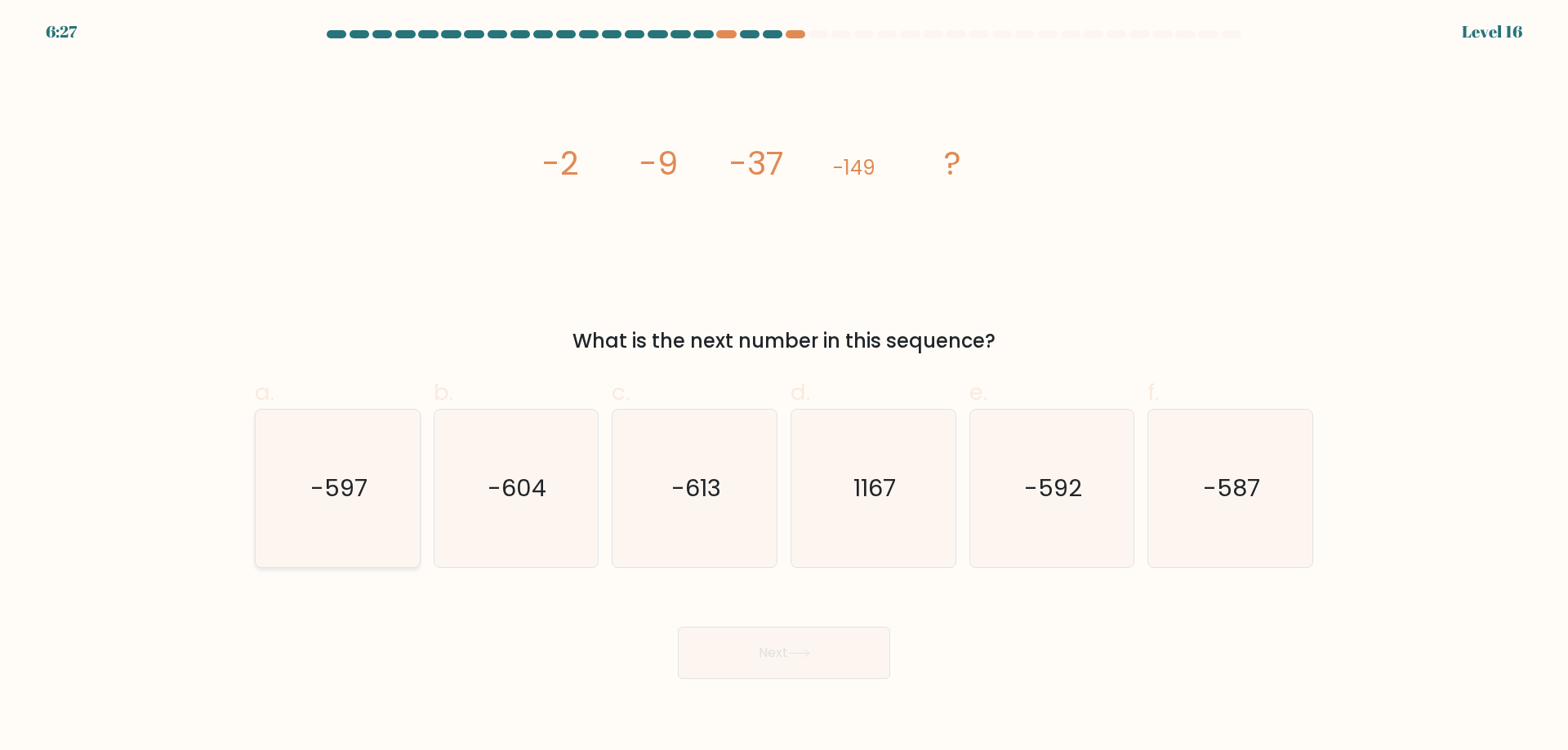
drag, startPoint x: 359, startPoint y: 523, endPoint x: 390, endPoint y: 545, distance: 38.0
click at [359, 523] on icon "-597" at bounding box center [337, 488] width 157 height 157
click at [784, 386] on input "a. -597" at bounding box center [784, 381] width 1 height 10
radio input "true"
click at [784, 679] on button "Next" at bounding box center [784, 653] width 212 height 52
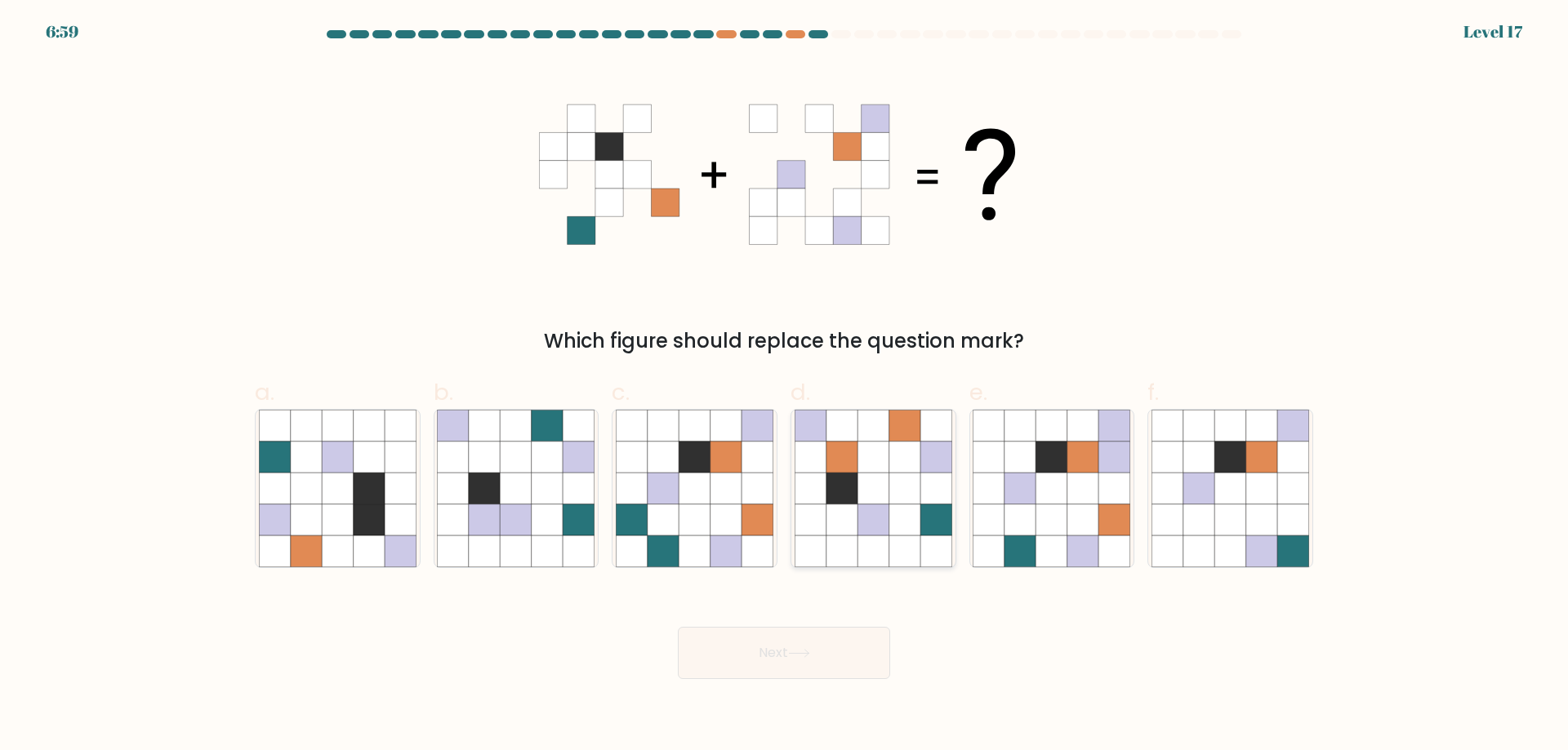
click at [930, 534] on icon at bounding box center [935, 520] width 31 height 31
click at [784, 386] on input "d." at bounding box center [784, 381] width 1 height 10
radio input "true"
click at [802, 658] on icon at bounding box center [799, 653] width 22 height 9
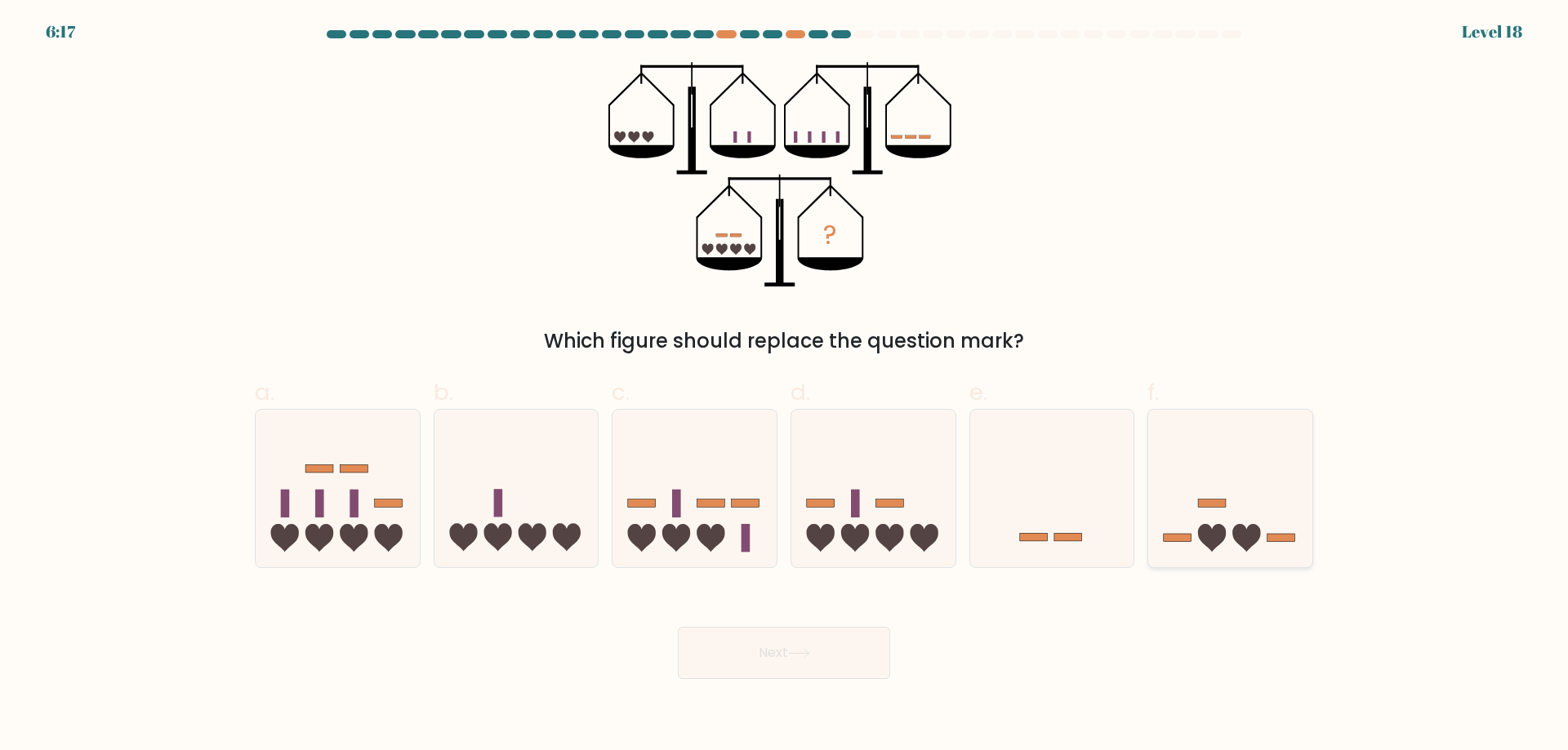
drag, startPoint x: 1228, startPoint y: 528, endPoint x: 1207, endPoint y: 544, distance: 26.4
click at [1227, 529] on icon at bounding box center [1230, 489] width 164 height 135
click at [784, 386] on input "f." at bounding box center [784, 381] width 1 height 10
radio input "true"
click at [766, 679] on button "Next" at bounding box center [784, 653] width 212 height 52
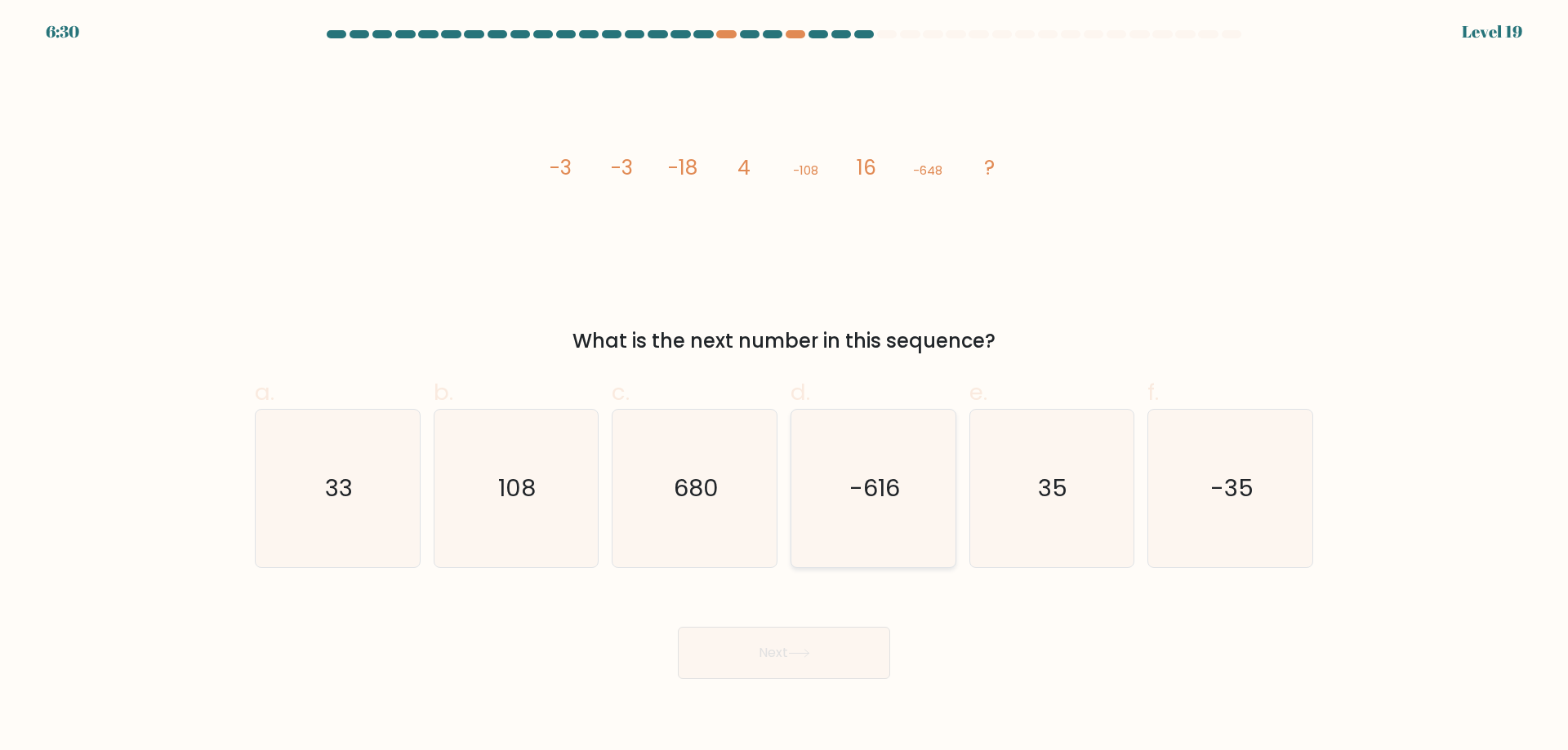
click at [922, 526] on icon "-616" at bounding box center [872, 488] width 157 height 157
click at [784, 386] on input "d. -616" at bounding box center [784, 381] width 1 height 10
radio input "true"
drag, startPoint x: 1114, startPoint y: 506, endPoint x: 1111, endPoint y: 519, distance: 13.3
click at [1113, 506] on icon "35" at bounding box center [1051, 488] width 157 height 157
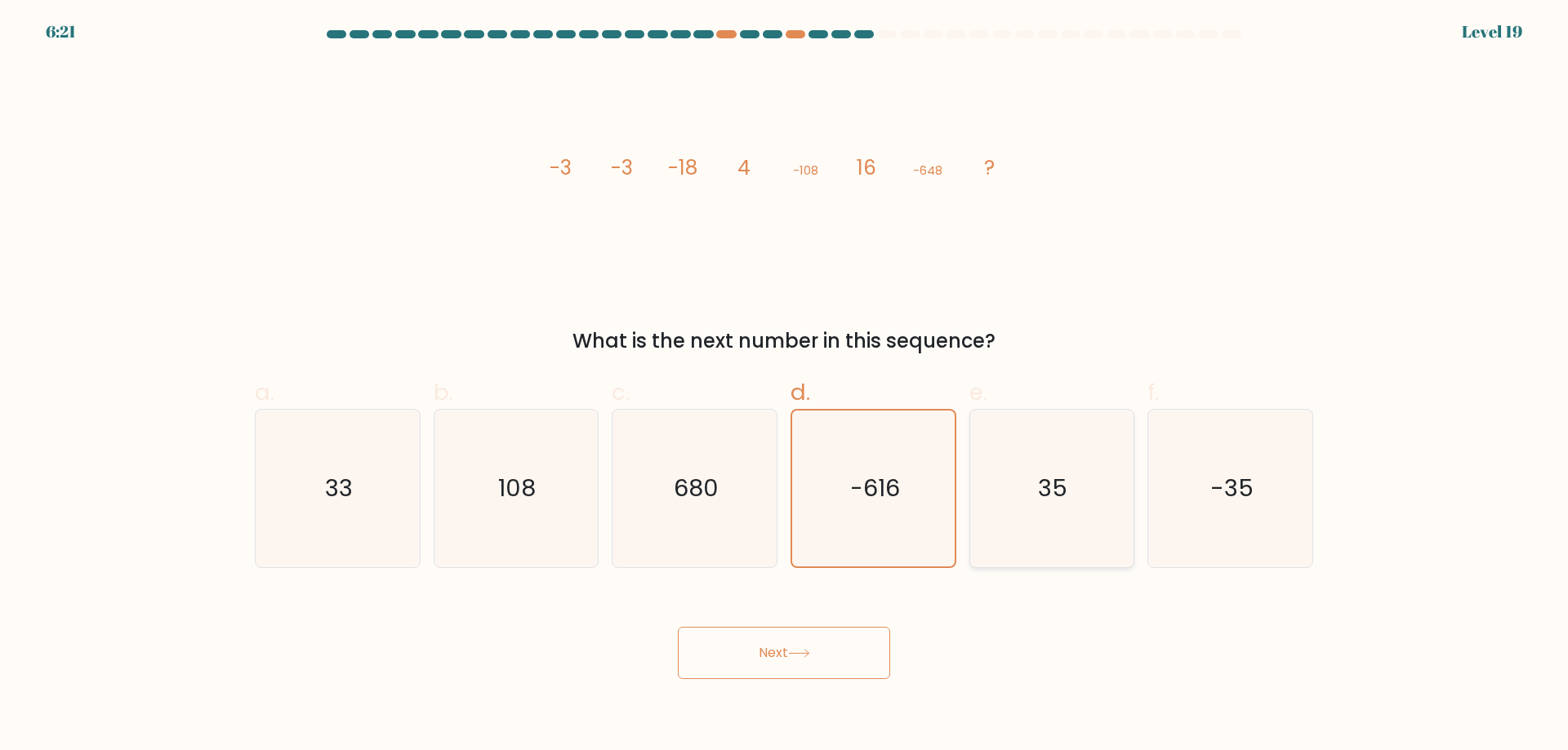
click at [784, 386] on input "e. 35" at bounding box center [784, 381] width 1 height 10
radio input "true"
click at [841, 670] on button "Next" at bounding box center [784, 653] width 212 height 52
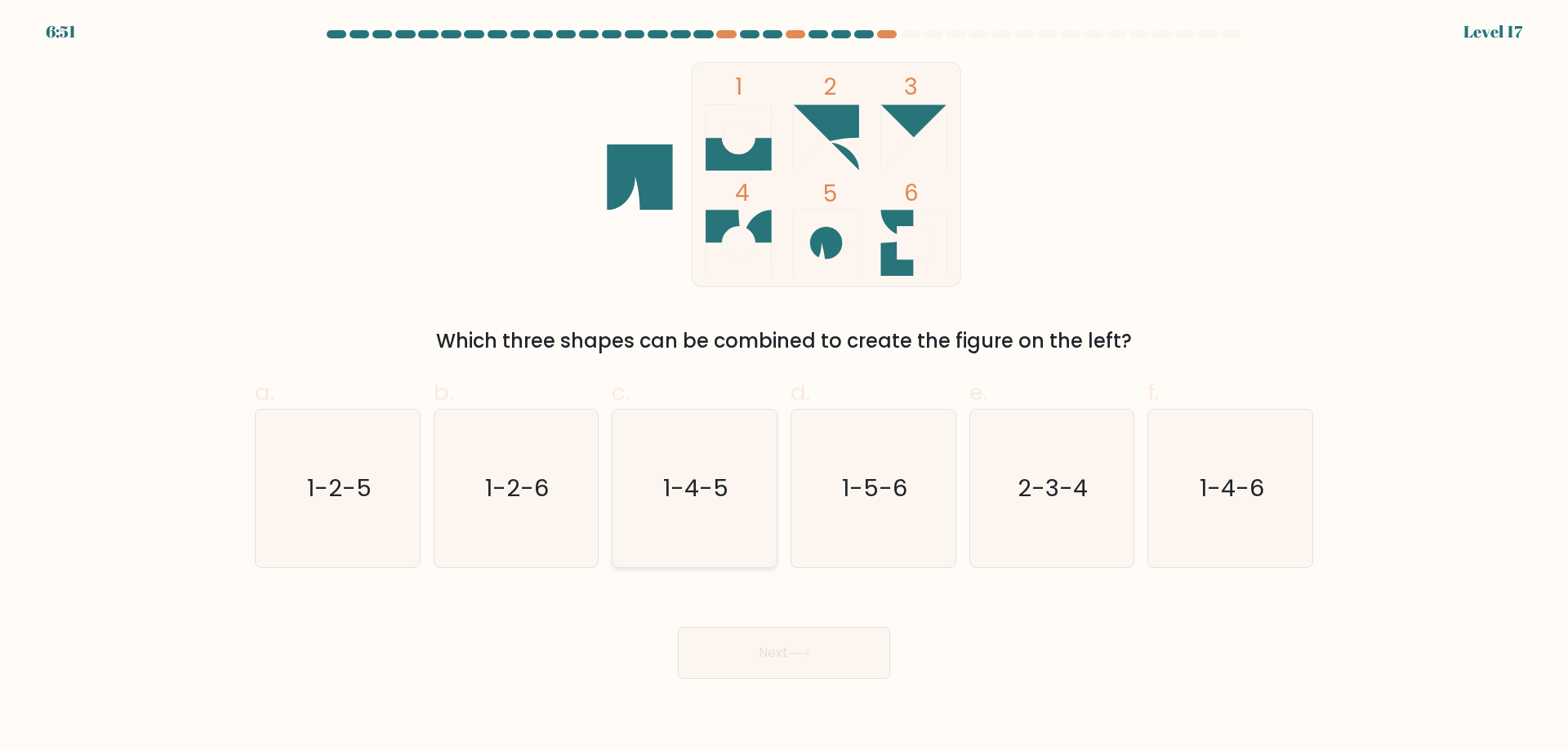
click at [700, 505] on text "1-4-5" at bounding box center [697, 489] width 65 height 32
click at [784, 386] on input "c. 1-4-5" at bounding box center [784, 381] width 1 height 10
radio input "true"
click at [772, 679] on button "Next" at bounding box center [784, 653] width 212 height 52
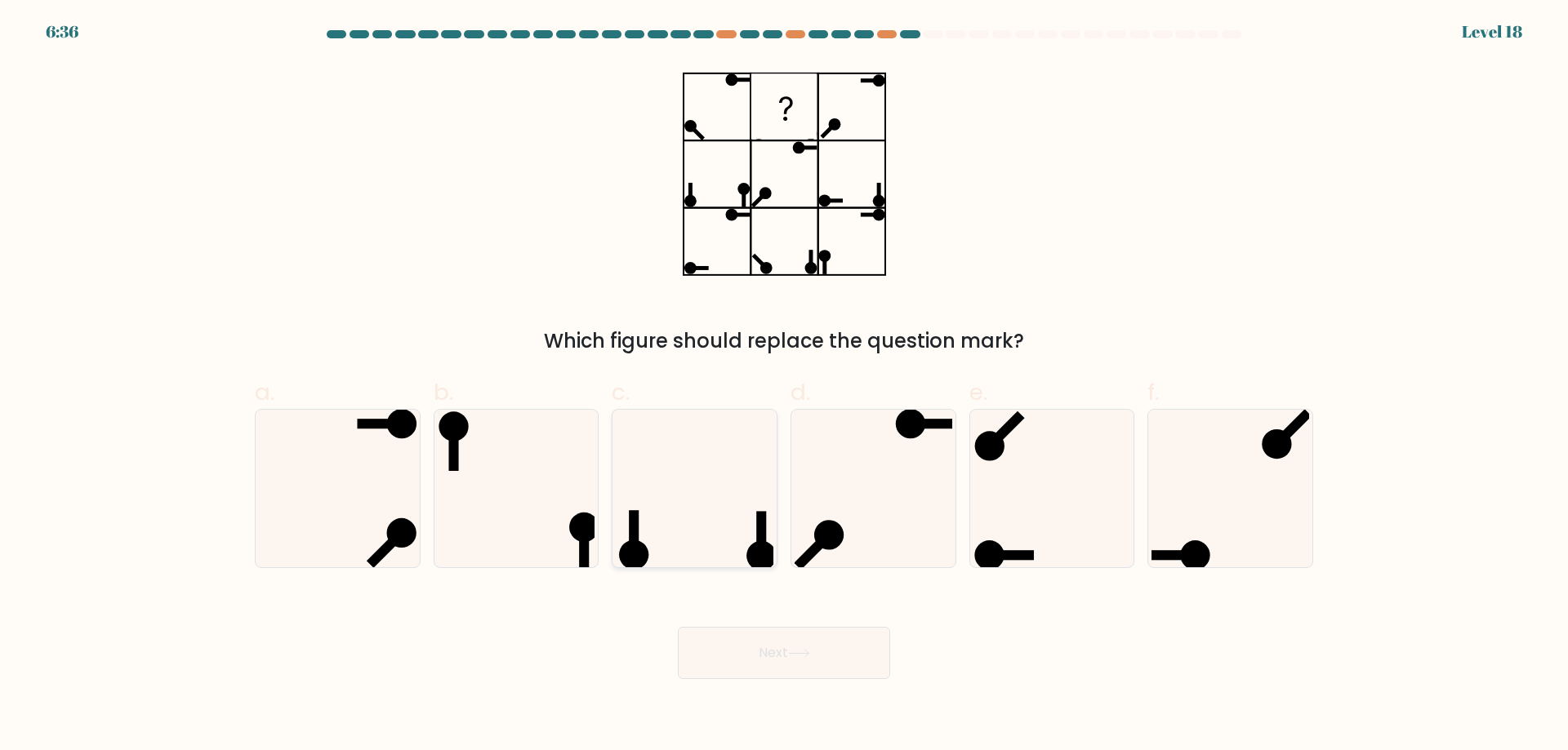
click at [740, 476] on icon at bounding box center [694, 488] width 157 height 157
click at [784, 386] on input "c." at bounding box center [784, 381] width 1 height 10
radio input "true"
click at [792, 679] on button "Next" at bounding box center [784, 653] width 212 height 52
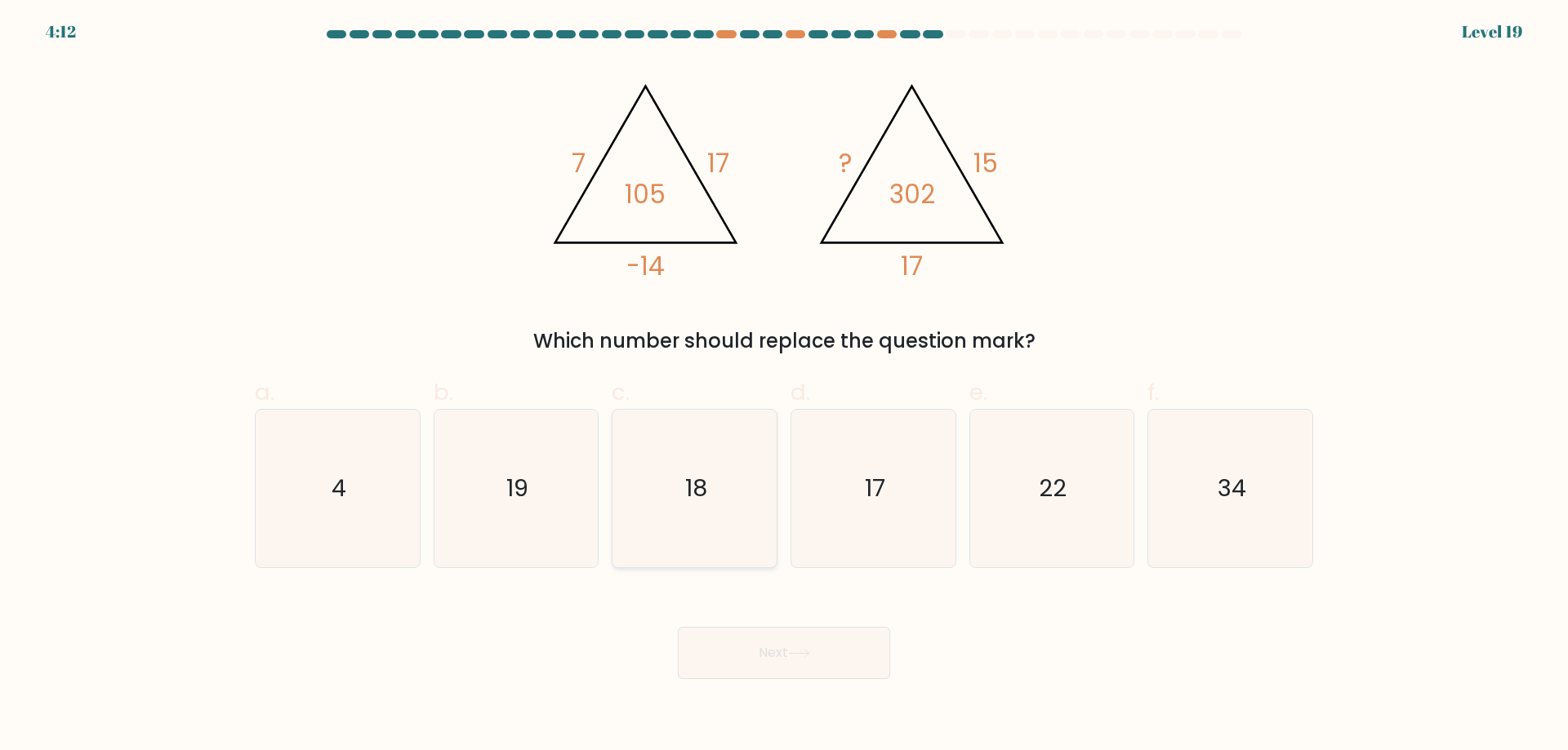
click at [664, 529] on icon "18" at bounding box center [694, 488] width 157 height 157
click at [784, 386] on input "c. 18" at bounding box center [784, 381] width 1 height 10
radio input "true"
click at [810, 658] on icon at bounding box center [799, 653] width 22 height 9
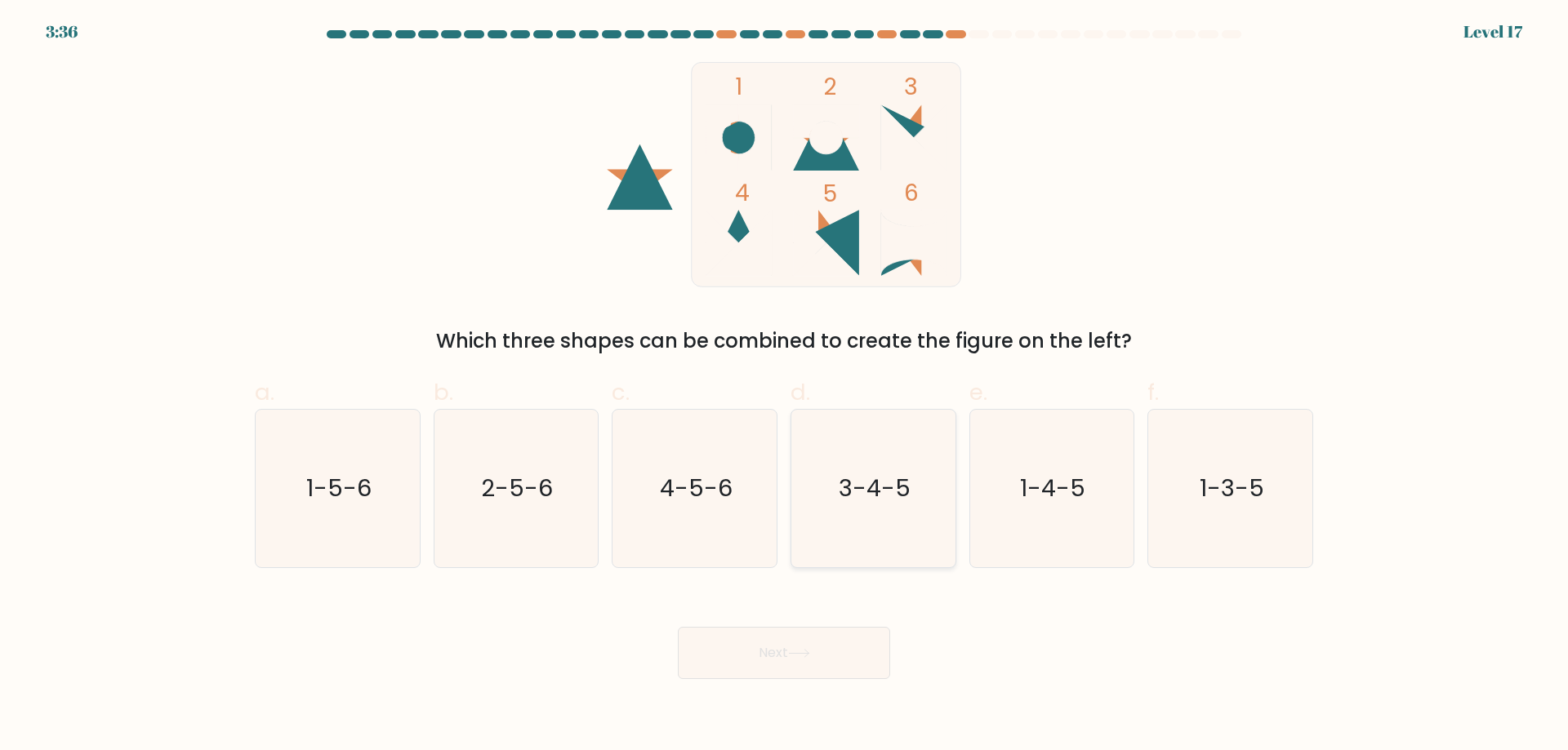
click at [886, 478] on icon "3-4-5" at bounding box center [872, 488] width 157 height 157
click at [784, 386] on input "d. 3-4-5" at bounding box center [784, 381] width 1 height 10
radio input "true"
click at [851, 679] on button "Next" at bounding box center [784, 653] width 212 height 52
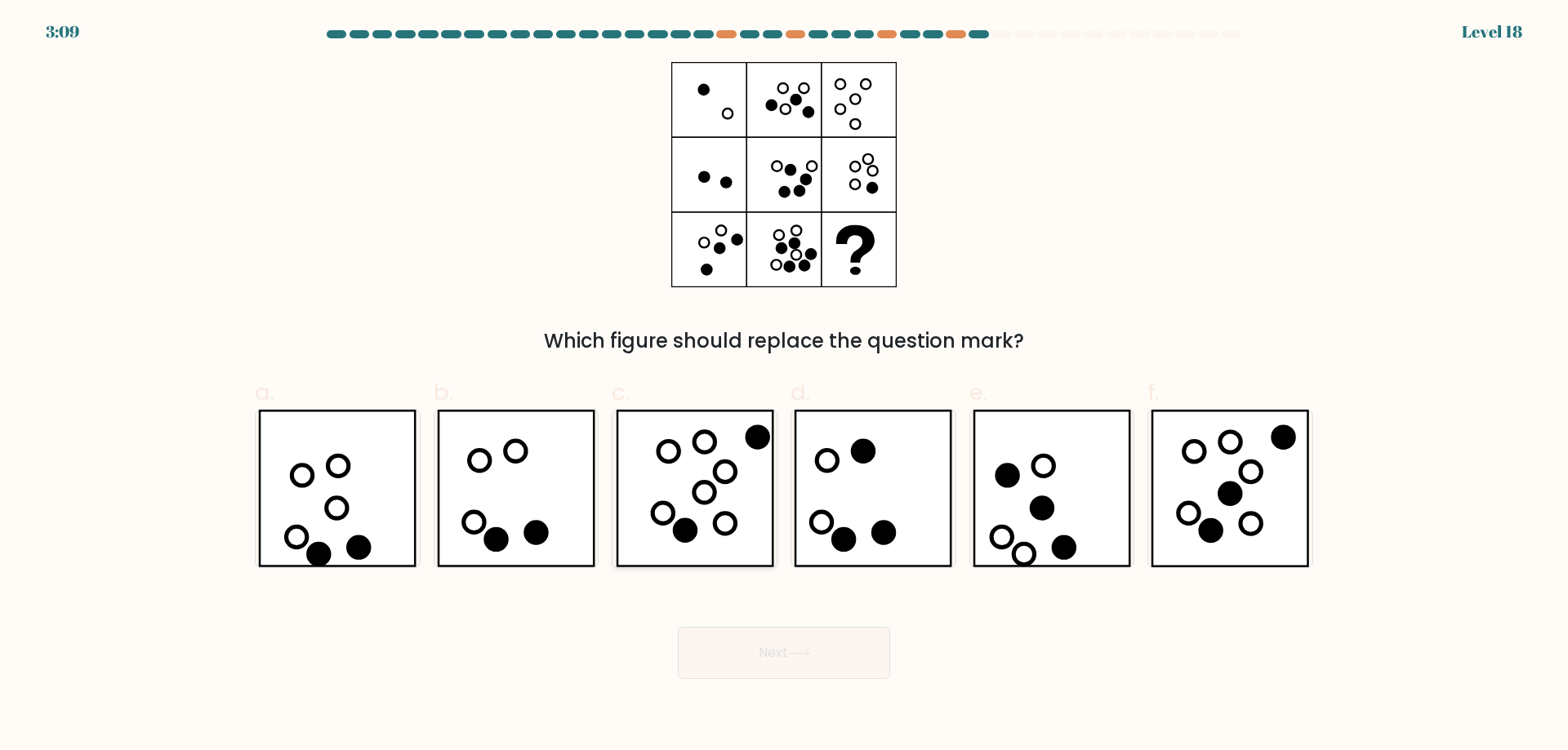
drag, startPoint x: 730, startPoint y: 524, endPoint x: 736, endPoint y: 533, distance: 10.8
click at [731, 524] on icon at bounding box center [695, 488] width 158 height 157
click at [784, 386] on input "c." at bounding box center [784, 381] width 1 height 10
radio input "true"
click at [830, 679] on button "Next" at bounding box center [784, 653] width 212 height 52
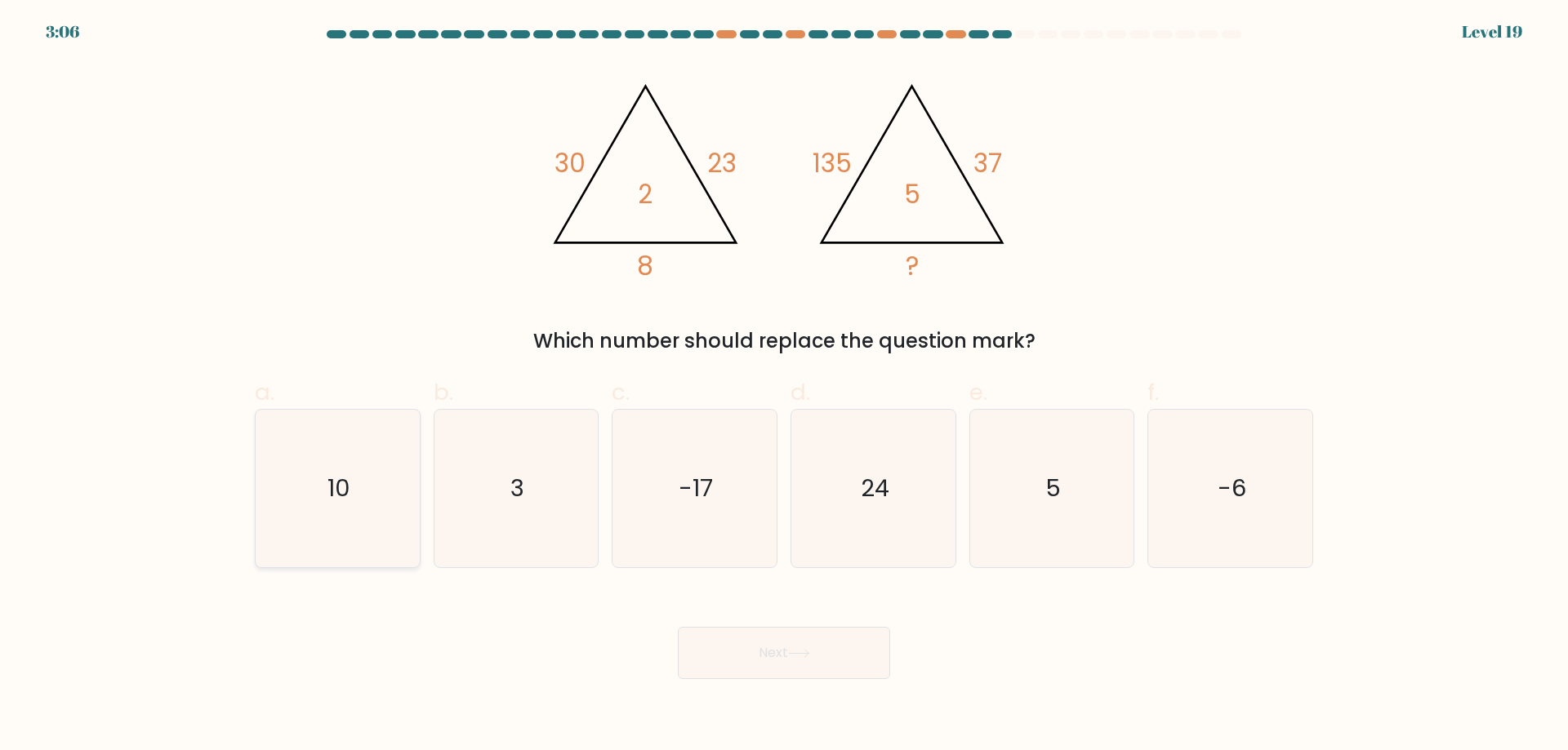
drag, startPoint x: 329, startPoint y: 486, endPoint x: 341, endPoint y: 498, distance: 17.0
click at [326, 483] on icon "10" at bounding box center [337, 488] width 157 height 157
click at [784, 386] on input "a. 10" at bounding box center [784, 381] width 1 height 10
radio input "true"
click at [846, 679] on button "Next" at bounding box center [784, 653] width 212 height 52
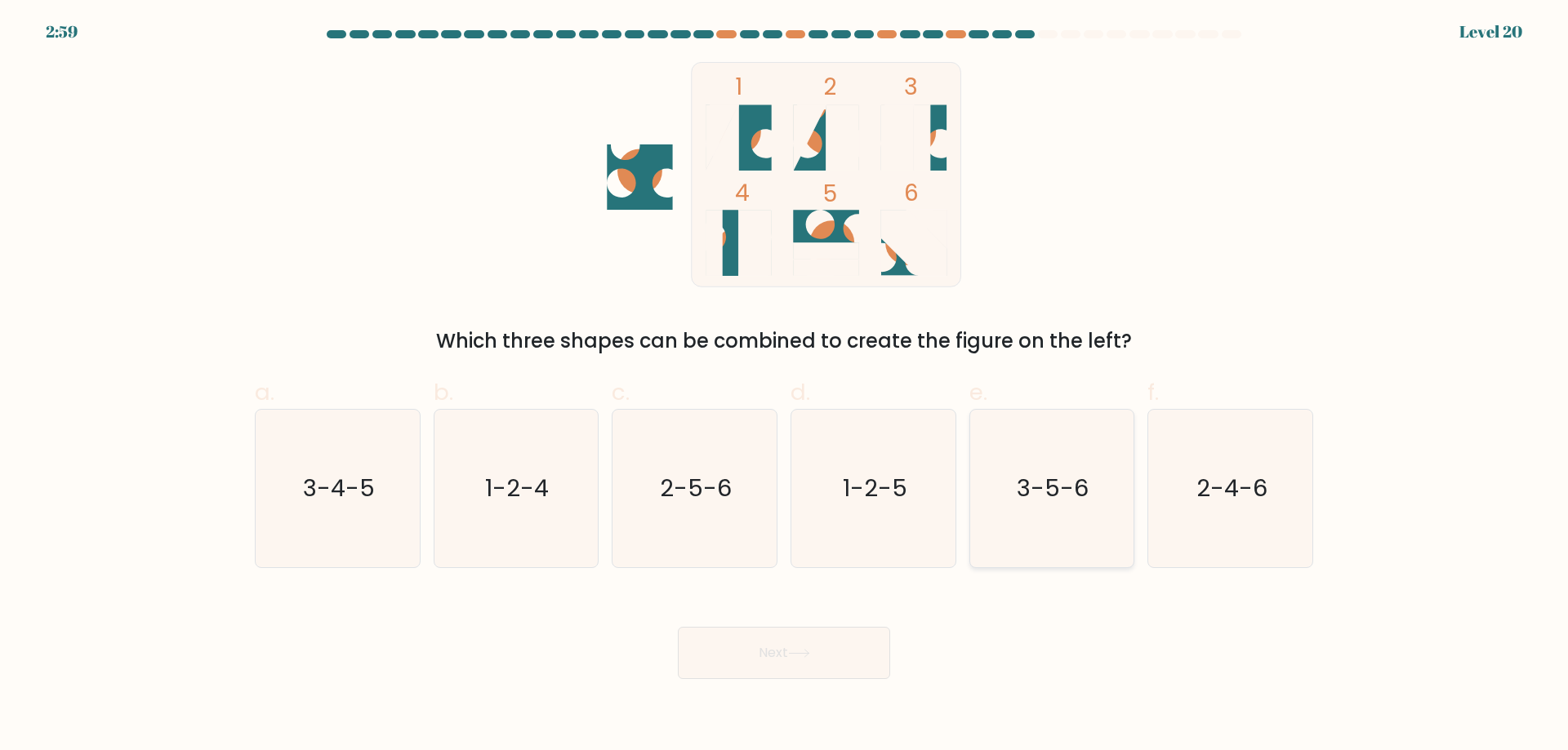
click at [1077, 487] on icon "3-5-6" at bounding box center [1051, 488] width 157 height 157
click at [784, 386] on input "e. 3-5-6" at bounding box center [784, 381] width 1 height 10
radio input "true"
drag, startPoint x: 1196, startPoint y: 494, endPoint x: 1166, endPoint y: 555, distance: 68.0
click at [1196, 495] on text "2-4-6" at bounding box center [1231, 489] width 71 height 32
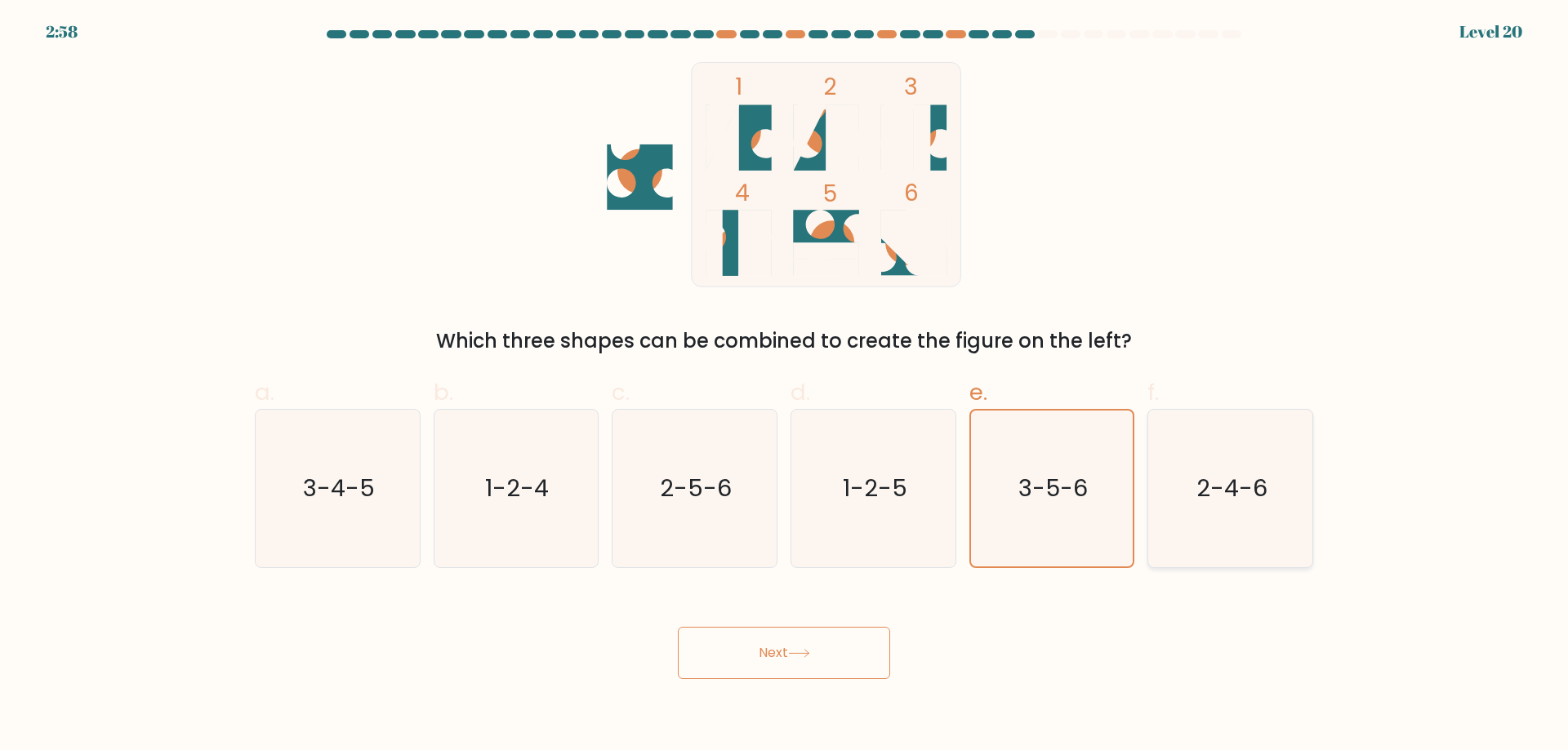
click at [784, 386] on input "f. 2-4-6" at bounding box center [784, 381] width 1 height 10
radio input "true"
drag, startPoint x: 826, startPoint y: 693, endPoint x: 834, endPoint y: 685, distance: 11.3
click at [826, 679] on button "Next" at bounding box center [784, 653] width 212 height 52
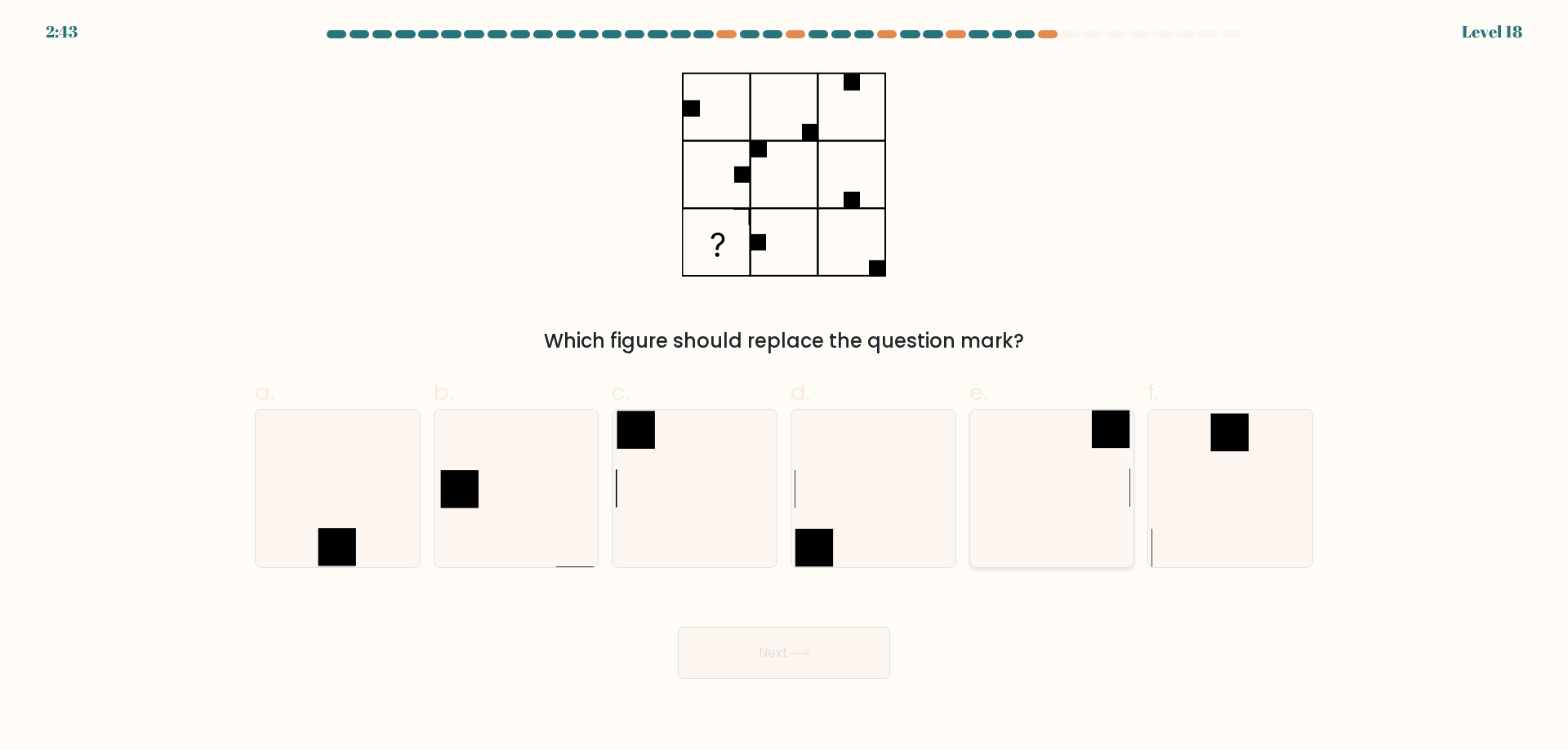
click at [1022, 500] on icon at bounding box center [1051, 488] width 157 height 157
click at [784, 386] on input "e." at bounding box center [784, 381] width 1 height 10
radio input "true"
click at [828, 679] on button "Next" at bounding box center [784, 653] width 212 height 52
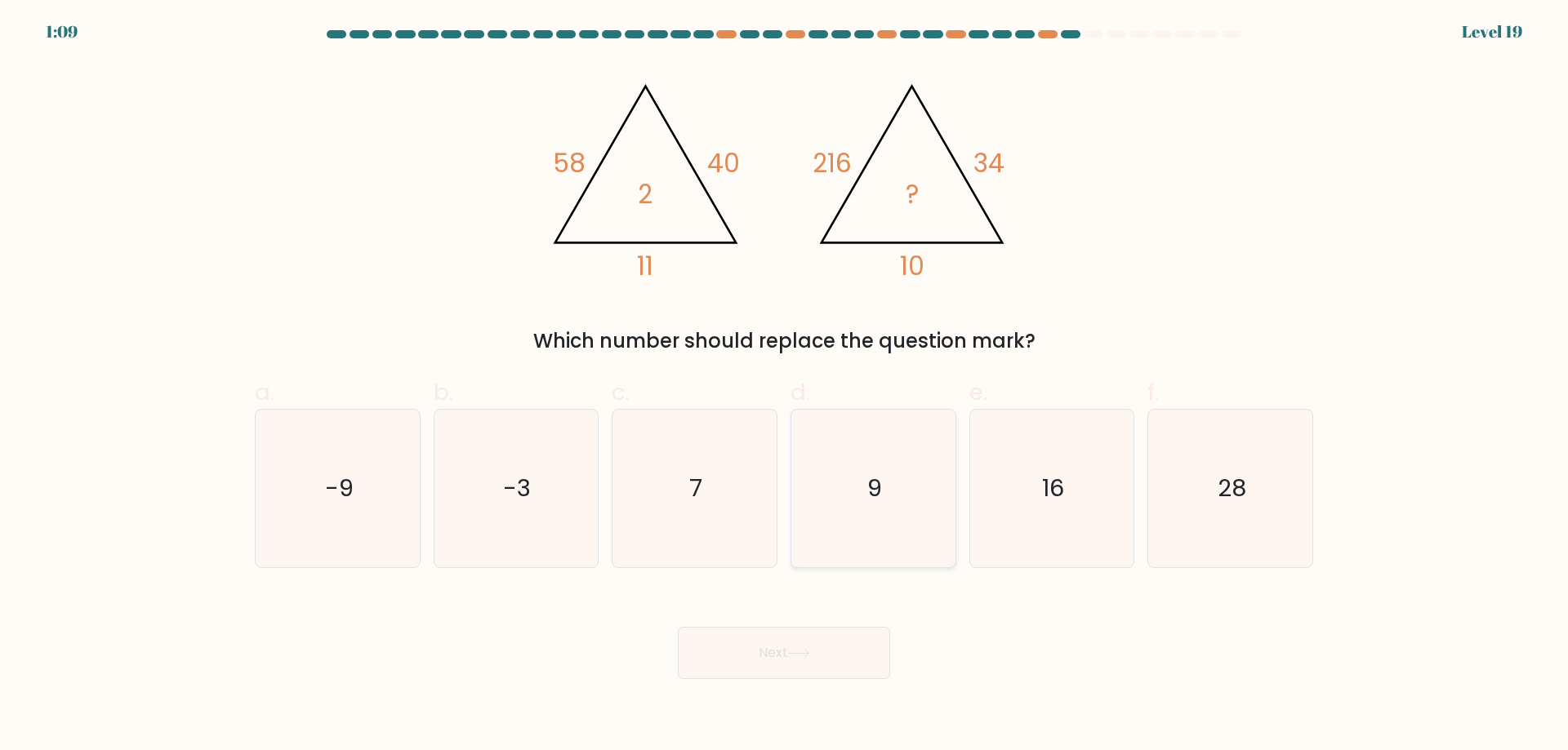
drag, startPoint x: 834, startPoint y: 538, endPoint x: 834, endPoint y: 560, distance: 22.0
click at [835, 539] on icon "9" at bounding box center [872, 488] width 157 height 157
click at [784, 386] on input "d. 9" at bounding box center [784, 381] width 1 height 10
radio input "true"
click at [823, 679] on button "Next" at bounding box center [784, 653] width 212 height 52
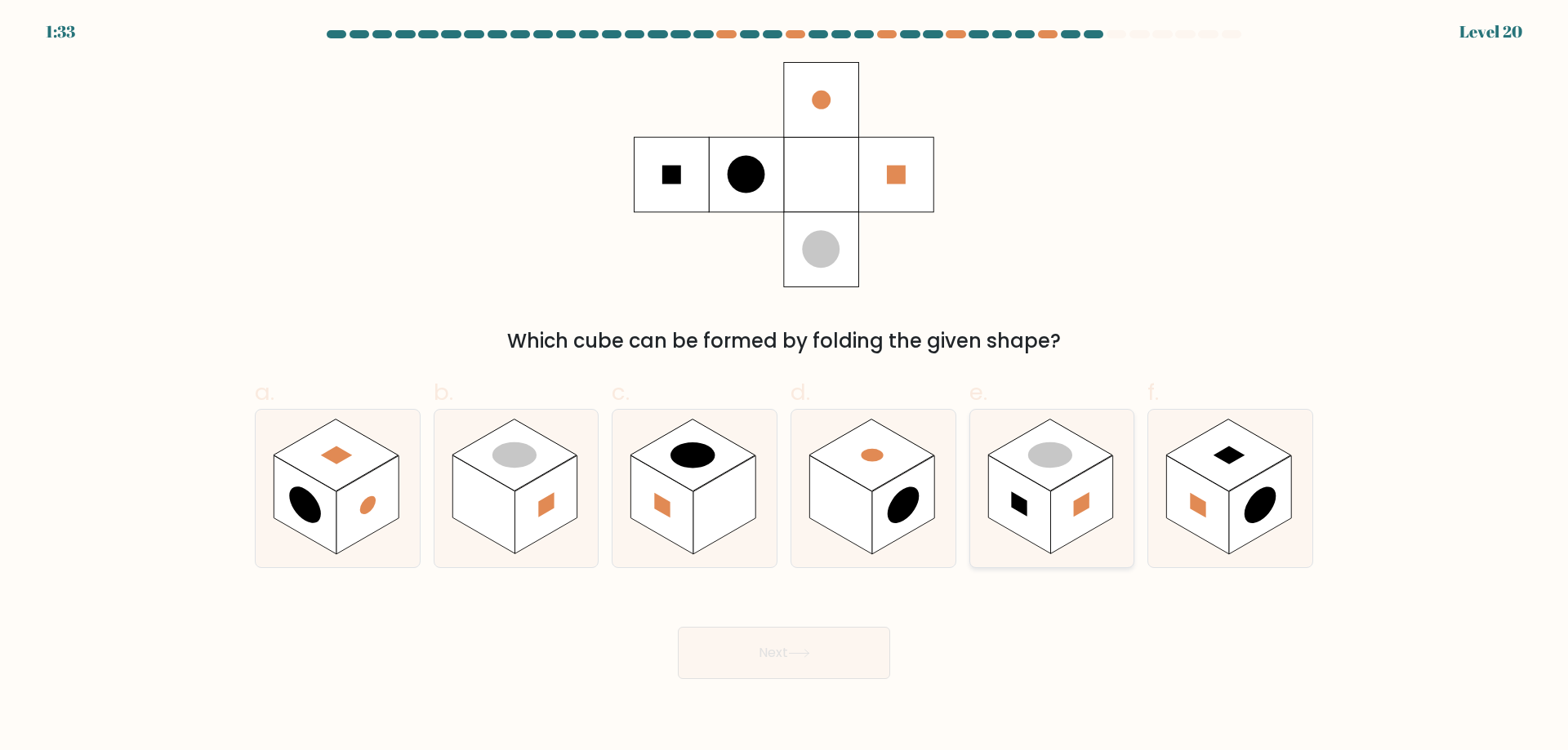
drag, startPoint x: 1058, startPoint y: 525, endPoint x: 1033, endPoint y: 540, distance: 29.2
click at [1059, 525] on rect at bounding box center [1080, 505] width 62 height 99
click at [784, 386] on input "e." at bounding box center [784, 381] width 1 height 10
radio input "true"
click at [790, 679] on button "Next" at bounding box center [784, 653] width 212 height 52
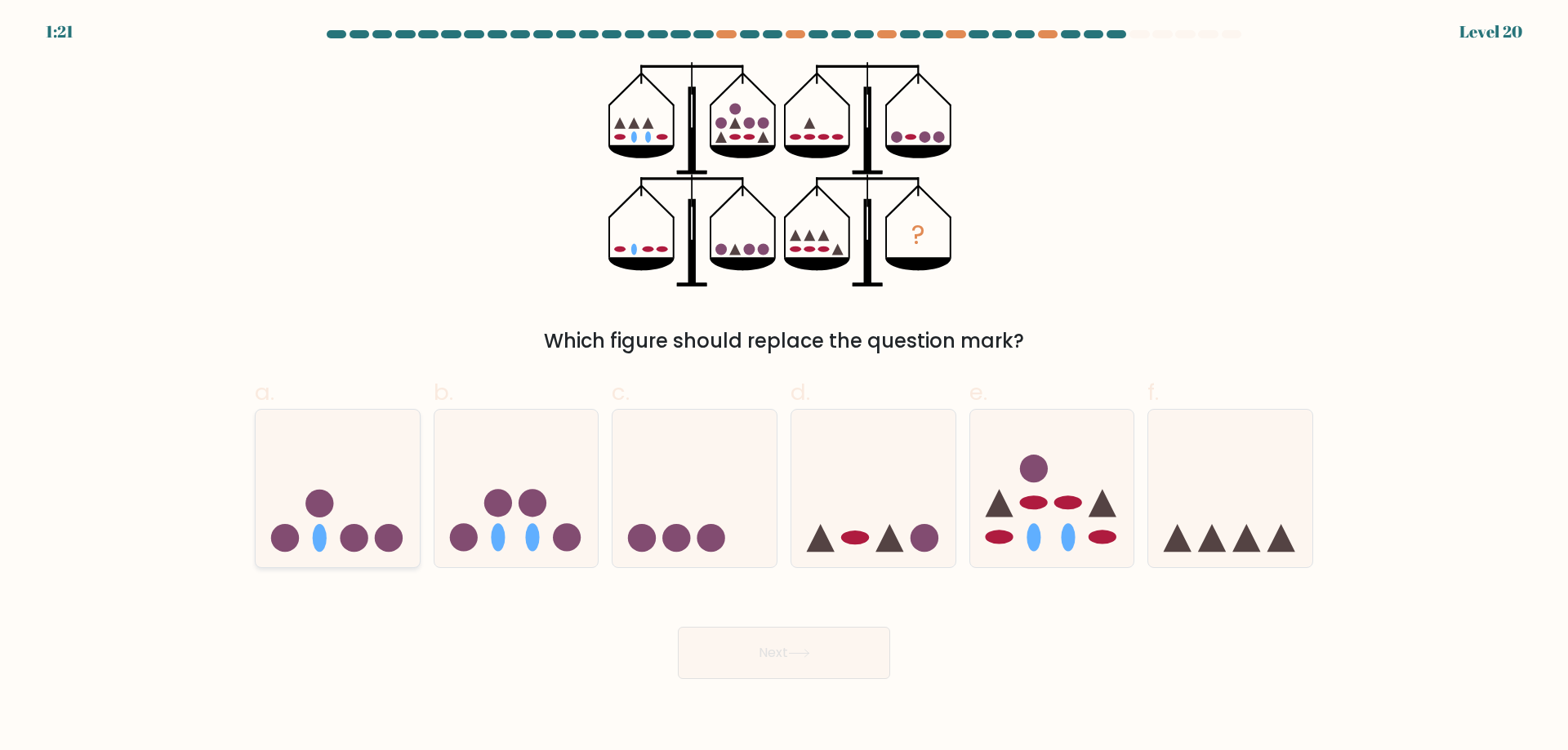
click at [354, 536] on icon at bounding box center [338, 489] width 164 height 135
click at [784, 386] on input "a." at bounding box center [784, 381] width 1 height 10
radio input "true"
click at [782, 678] on button "Next" at bounding box center [784, 653] width 212 height 52
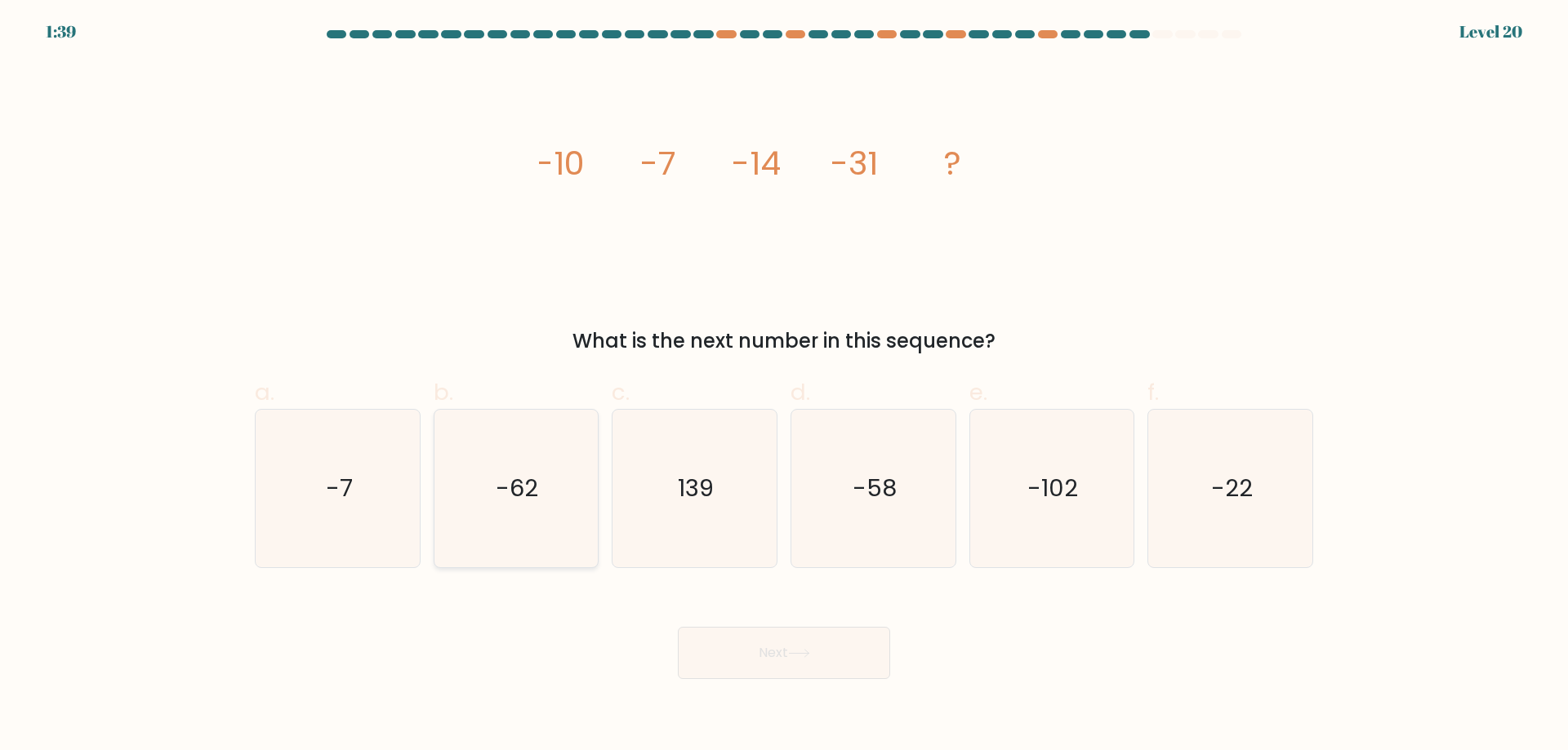
click at [552, 510] on icon "-62" at bounding box center [515, 488] width 157 height 157
click at [784, 386] on input "b. -62" at bounding box center [784, 381] width 1 height 10
radio input "true"
click at [757, 679] on button "Next" at bounding box center [784, 653] width 212 height 52
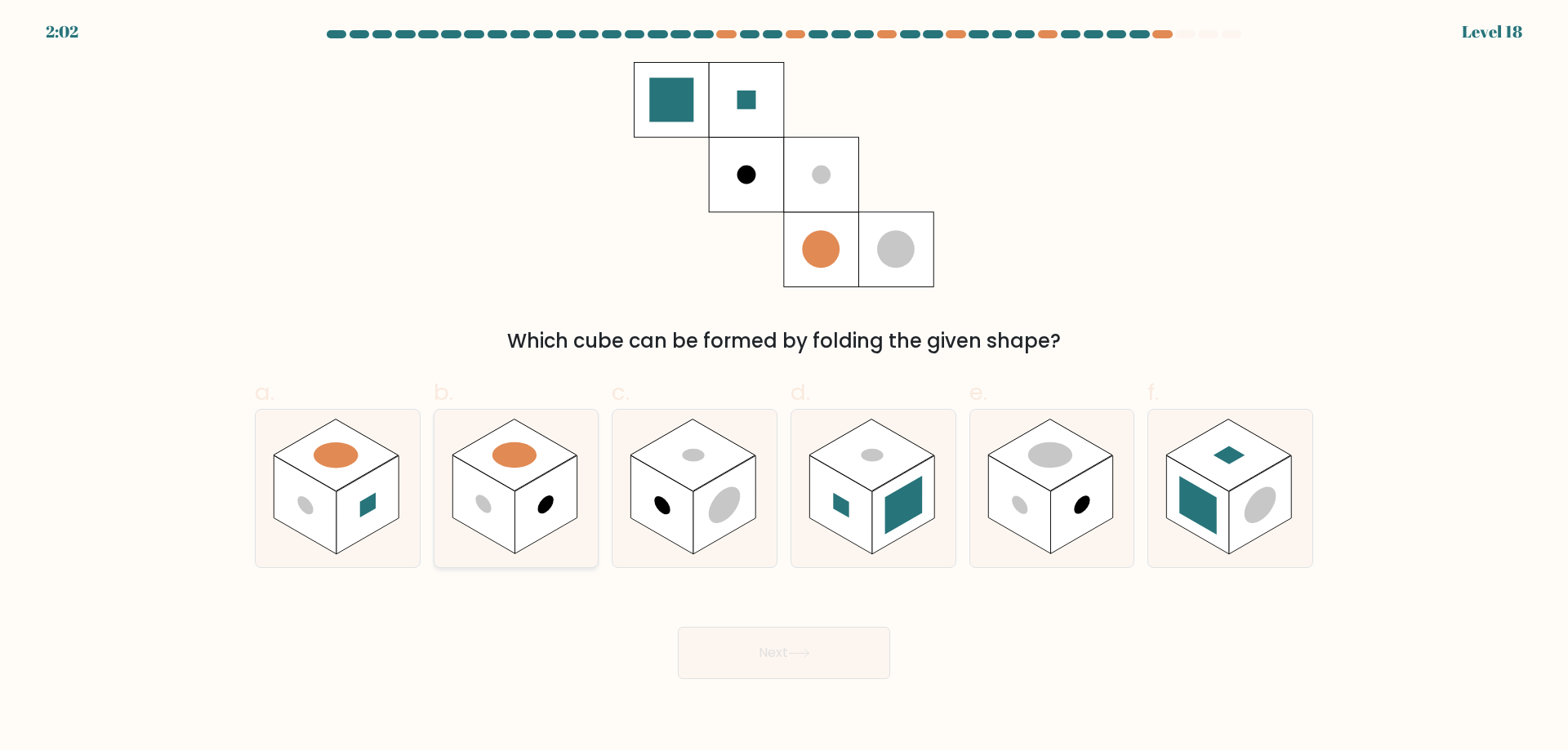
click at [515, 517] on icon at bounding box center [516, 488] width 164 height 157
click at [784, 386] on input "b." at bounding box center [784, 381] width 1 height 10
radio input "true"
click at [721, 679] on button "Next" at bounding box center [784, 653] width 212 height 52
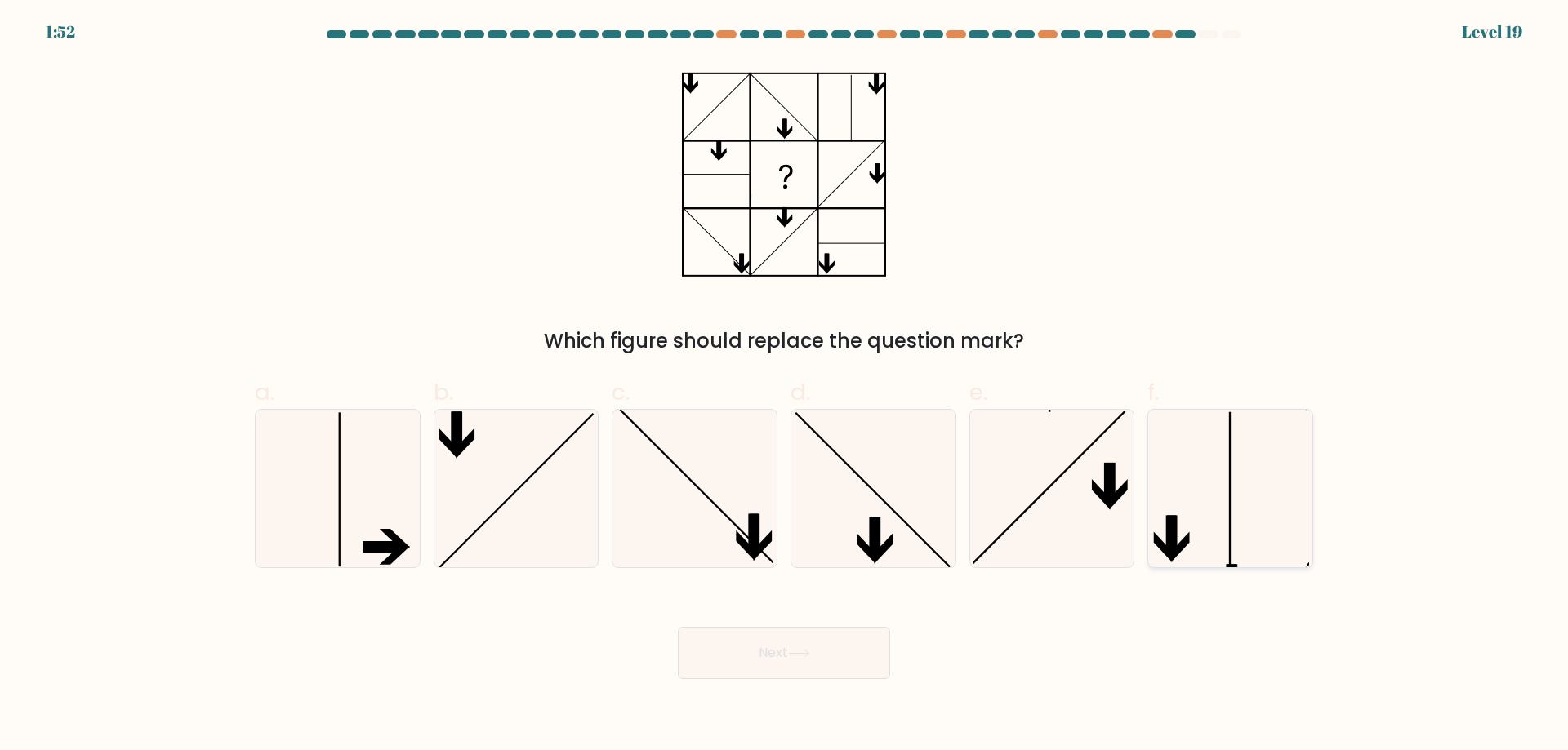
click at [1244, 504] on icon at bounding box center [1229, 488] width 157 height 157
click at [784, 386] on input "f." at bounding box center [784, 381] width 1 height 10
radio input "true"
click at [796, 676] on button "Next" at bounding box center [784, 653] width 212 height 52
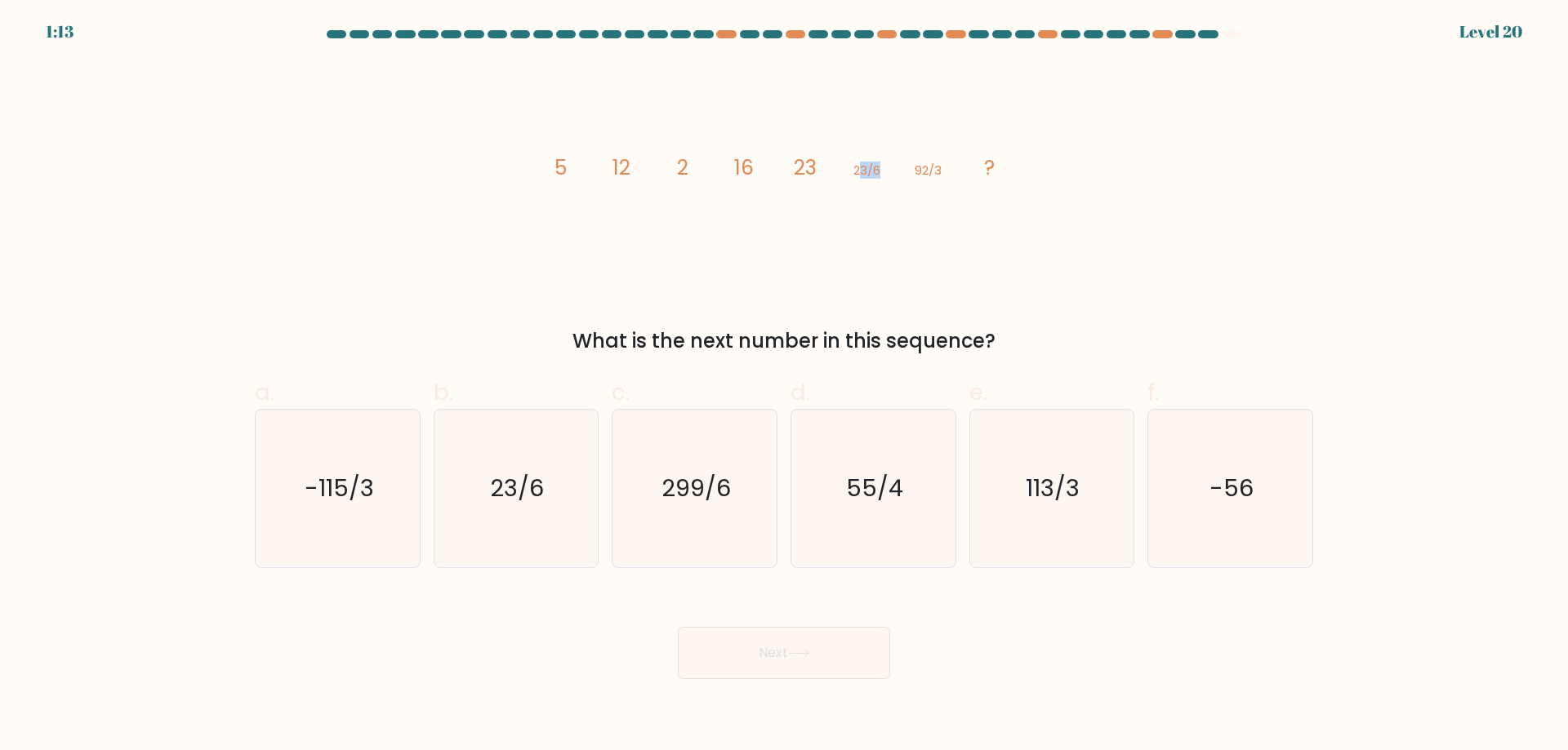
drag, startPoint x: 861, startPoint y: 173, endPoint x: 892, endPoint y: 178, distance: 31.4
click at [890, 178] on icon "image/svg+xml 5 12 2 16 23 23/6 92/3 ?" at bounding box center [784, 175] width 490 height 225
click at [902, 198] on icon "image/svg+xml 5 12 2 16 23 23/6 92/3 ?" at bounding box center [784, 175] width 490 height 225
click at [716, 468] on icon "299/6" at bounding box center [694, 488] width 157 height 157
click at [784, 386] on input "c. 299/6" at bounding box center [784, 381] width 1 height 10
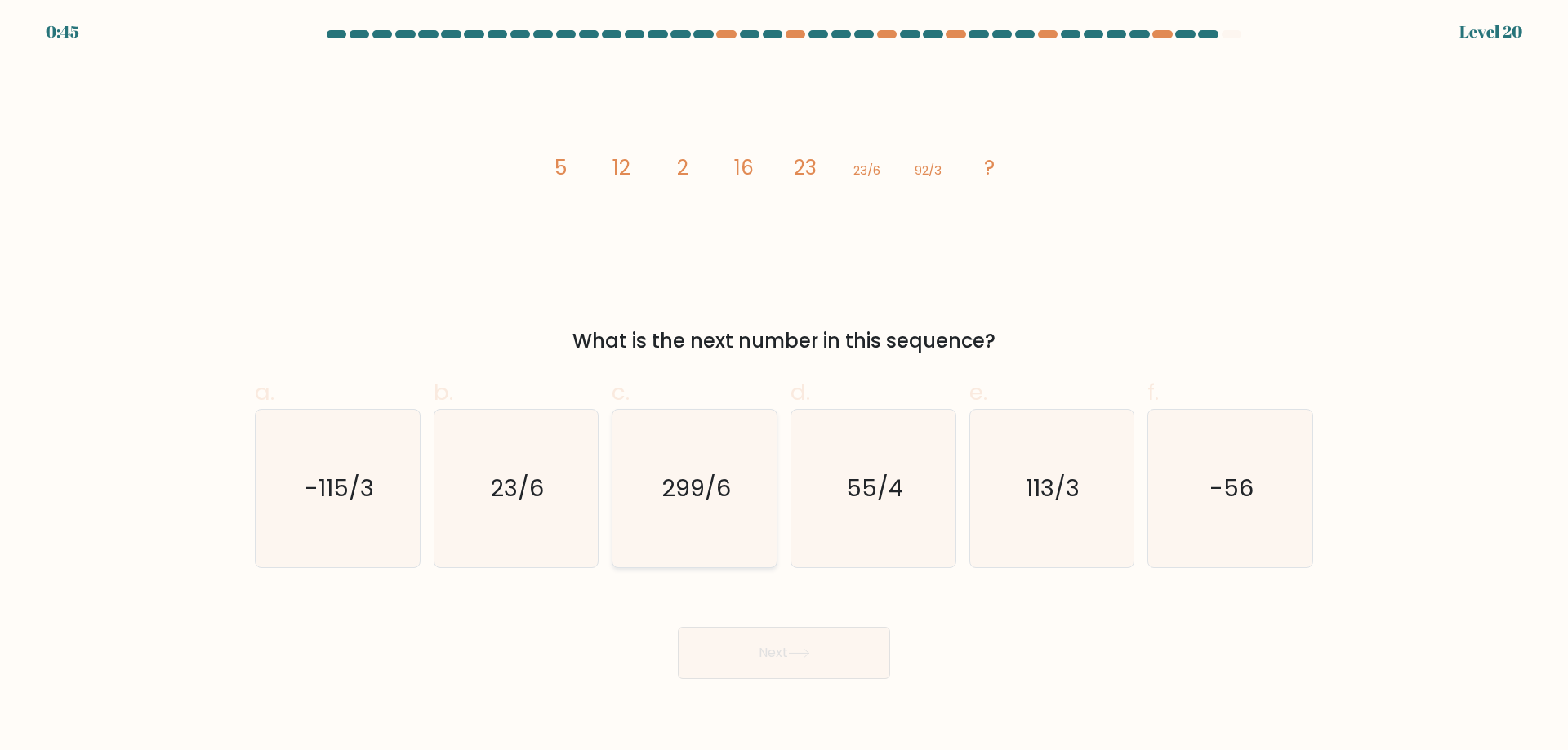
radio input "true"
click at [752, 677] on button "Next" at bounding box center [784, 653] width 212 height 52
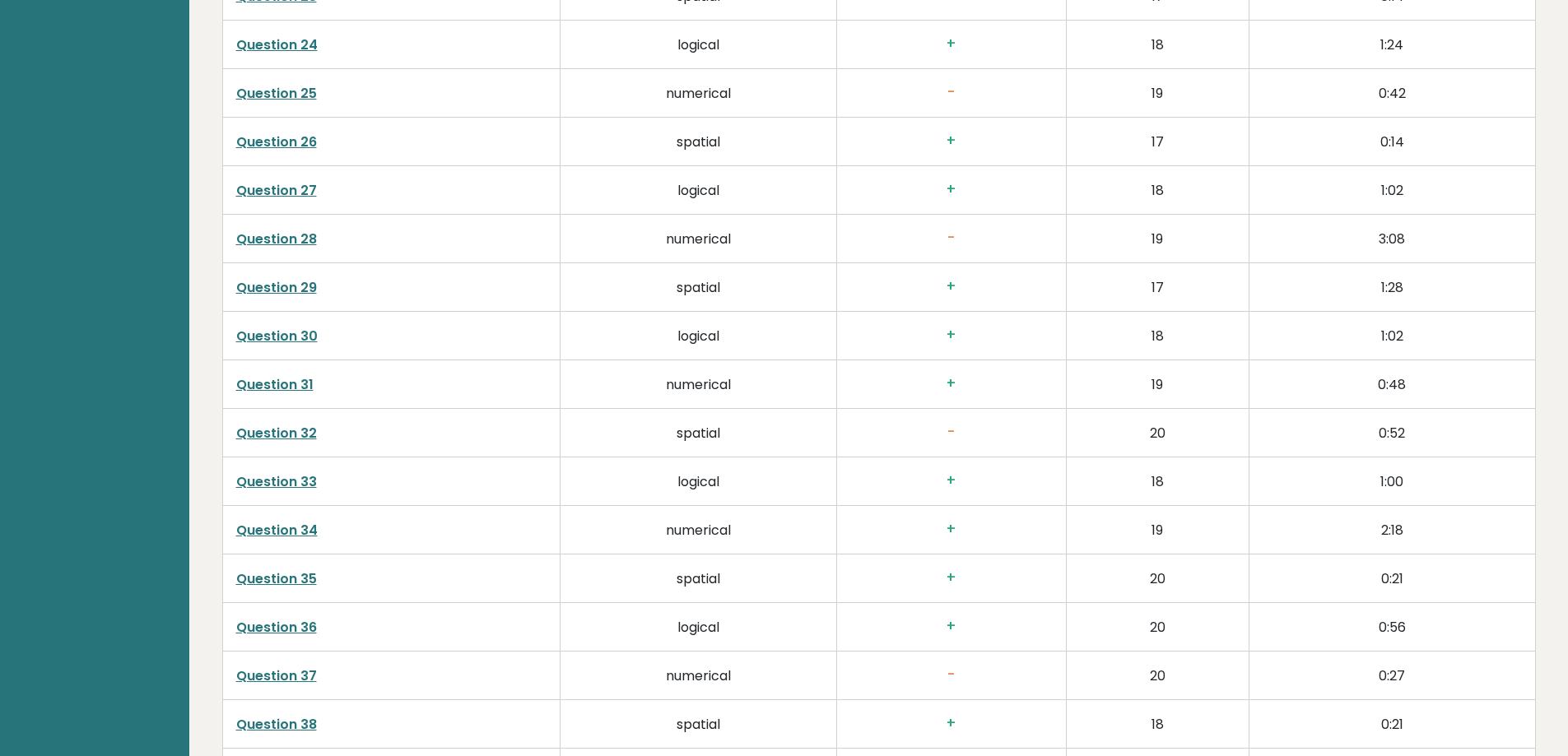
scroll to position [3868, 0]
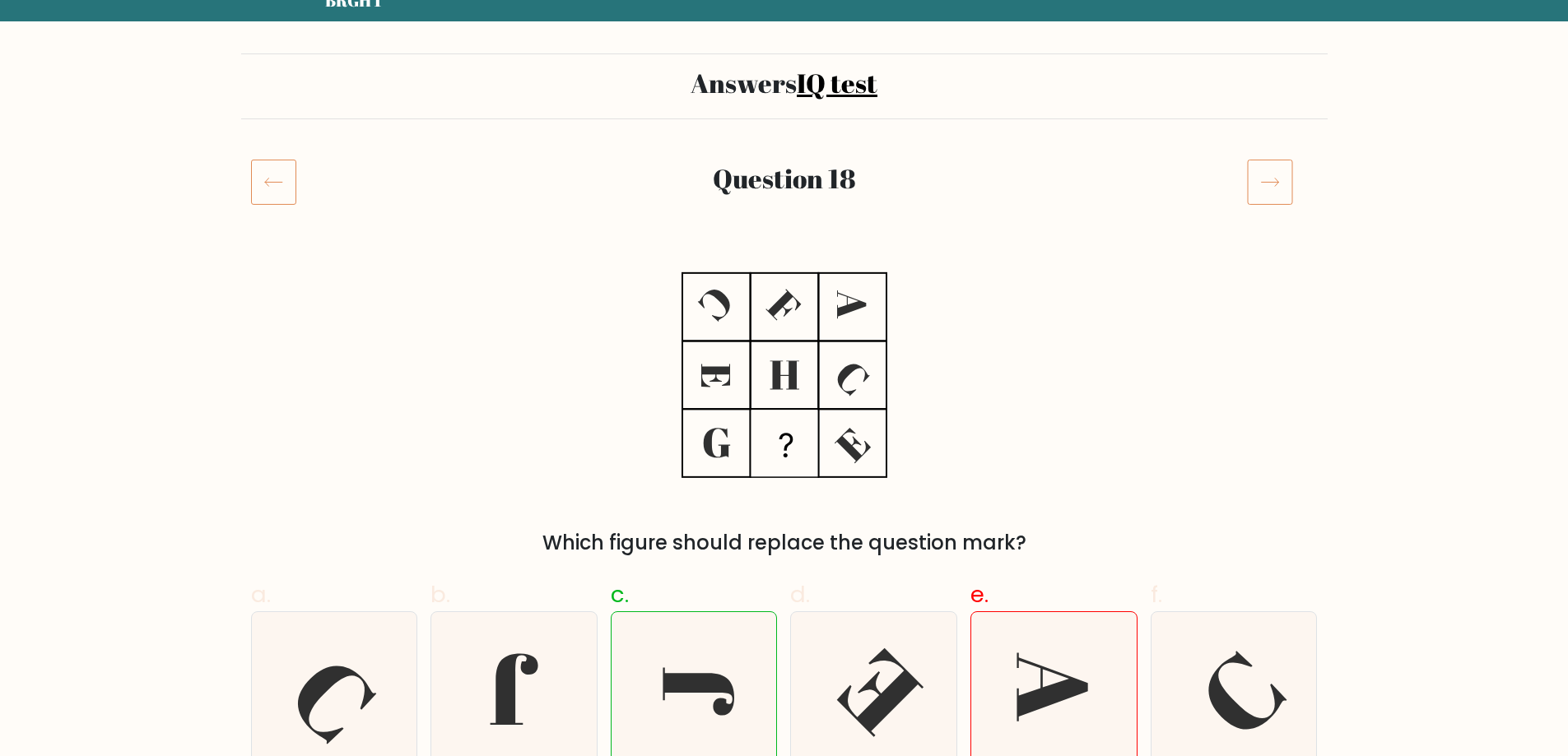
scroll to position [164, 0]
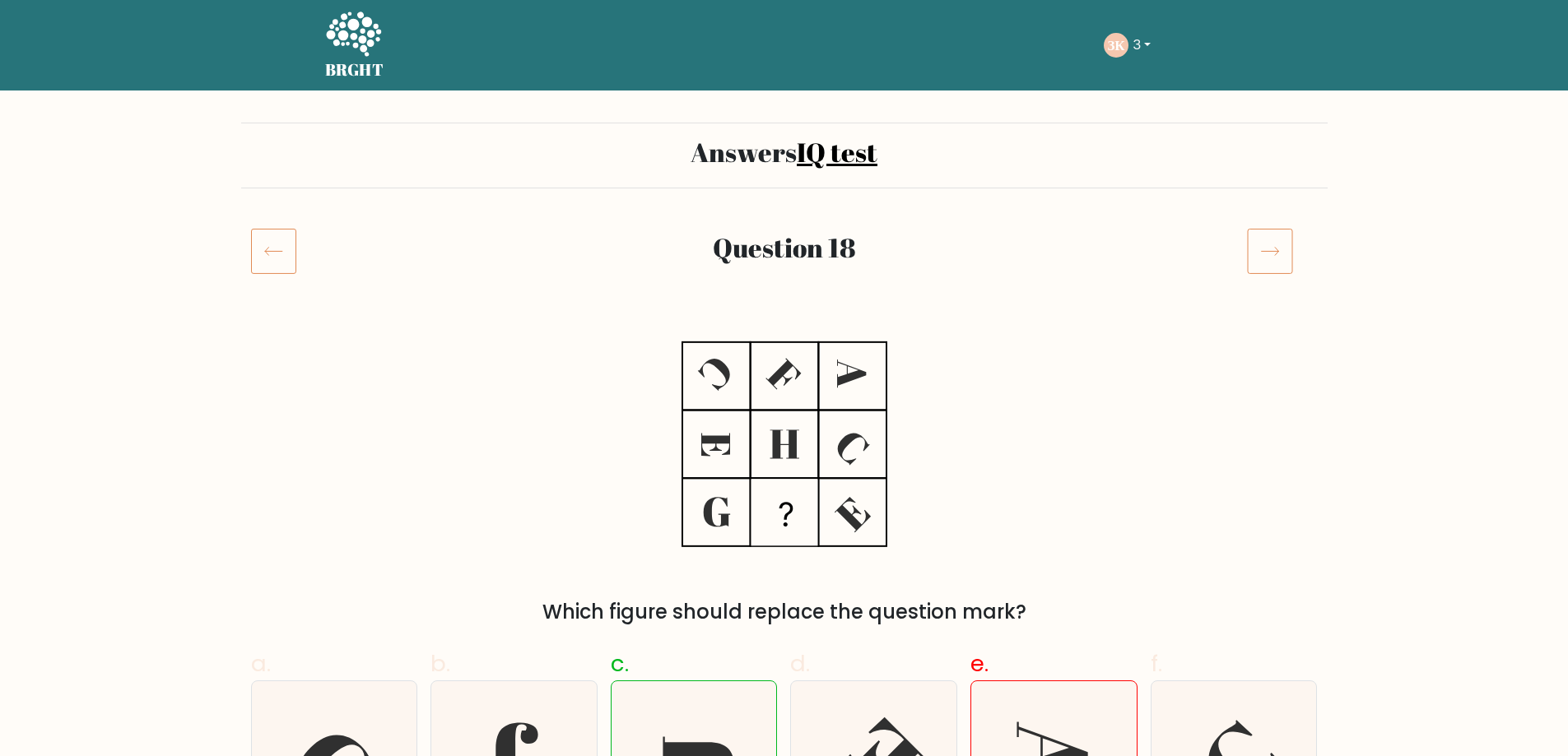
click at [264, 274] on icon at bounding box center [273, 251] width 45 height 46
